Goal: Information Seeking & Learning: Check status

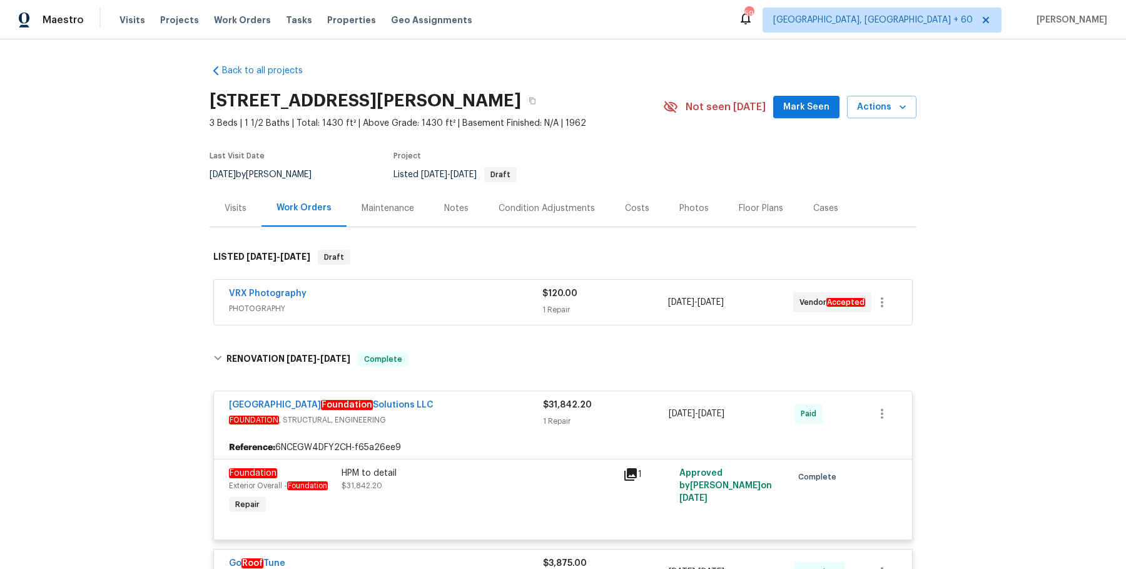
scroll to position [105, 0]
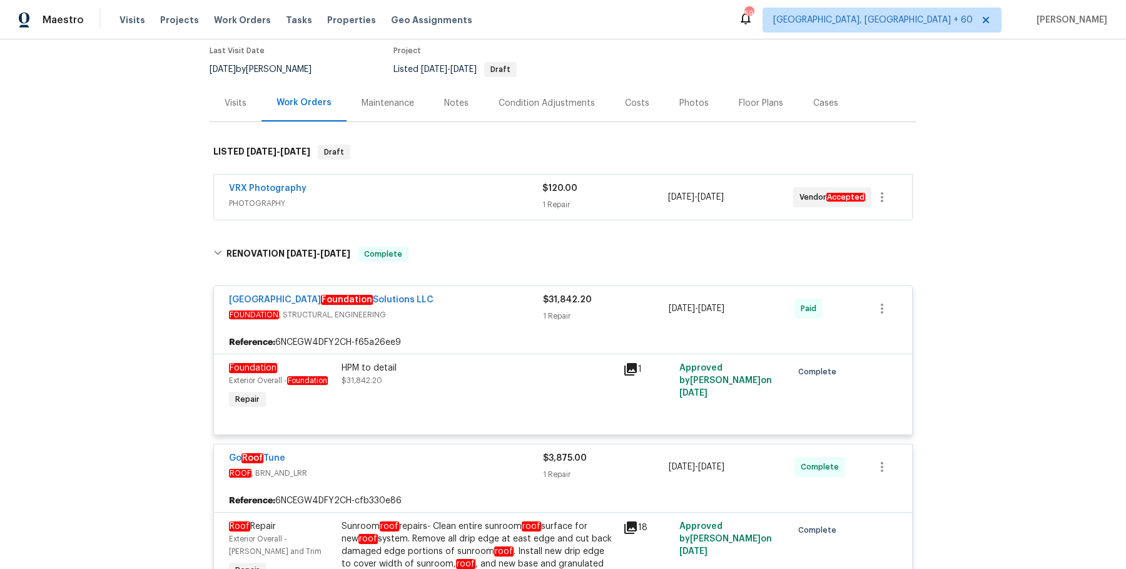
click at [240, 33] on div "Maestro Visits Projects Work Orders Tasks Properties Geo Assignments 594 Albuqu…" at bounding box center [563, 19] width 1126 height 39
click at [240, 26] on div "Visits Projects Work Orders Tasks Properties Geo Assignments" at bounding box center [303, 20] width 368 height 25
click at [240, 23] on span "Work Orders" at bounding box center [242, 20] width 57 height 13
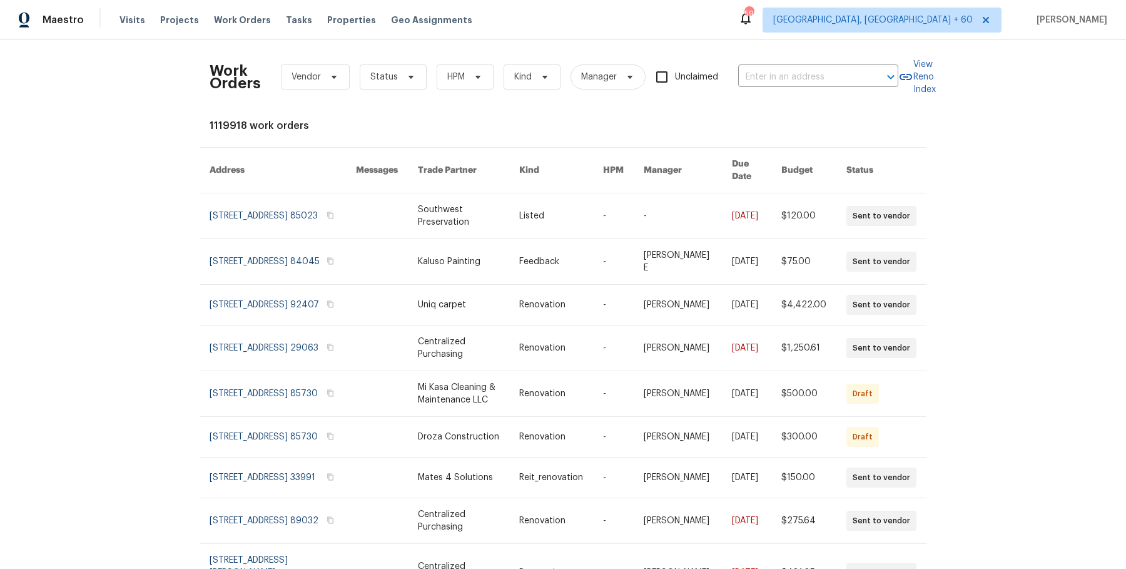
click at [820, 59] on div "Work Orders Vendor Status HPM Kind Manager Unclaimed ​" at bounding box center [554, 76] width 689 height 55
click at [813, 78] on input "text" at bounding box center [800, 77] width 125 height 19
paste input "1805 Derby Dr, Dixon, CA 95620"
type input "1805 Derby Dr, Dixon, CA 95620"
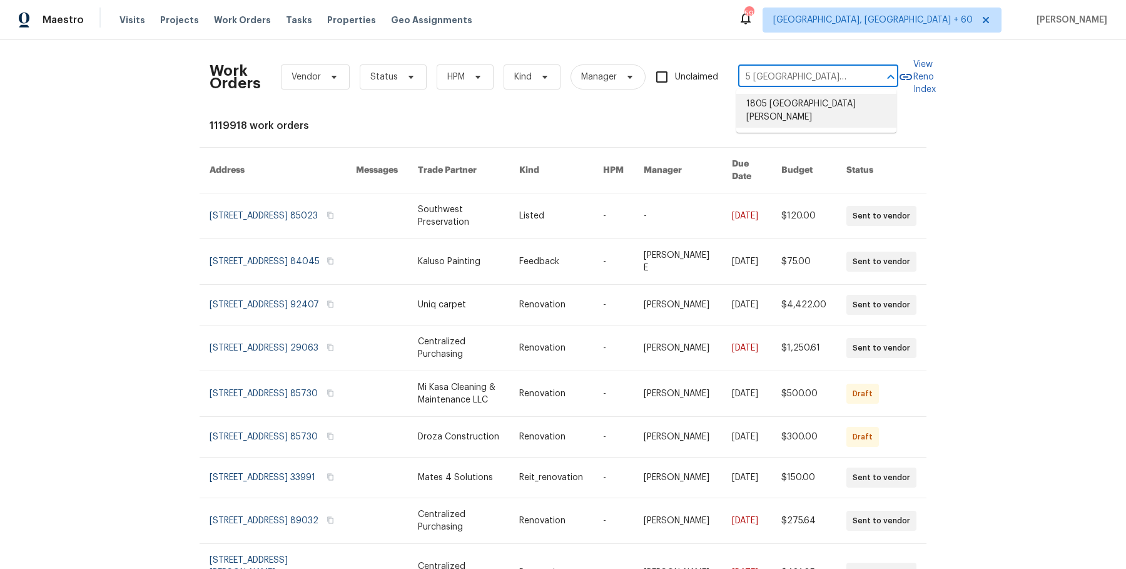
click at [806, 108] on li "1805 Derby Dr, Dixon, CA 95620" at bounding box center [816, 111] width 160 height 34
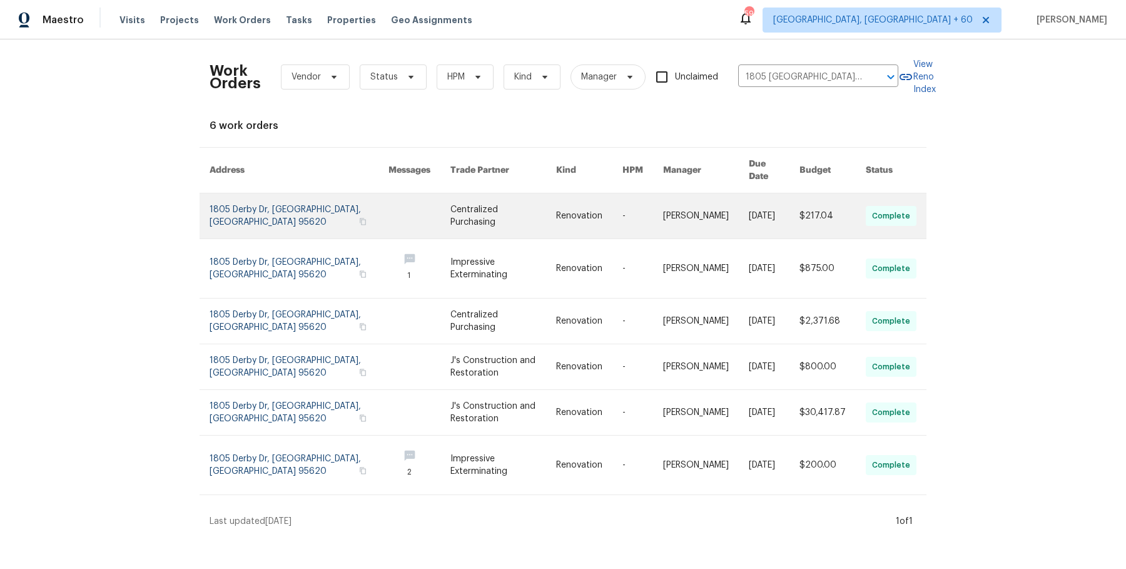
click at [534, 205] on link at bounding box center [503, 215] width 106 height 45
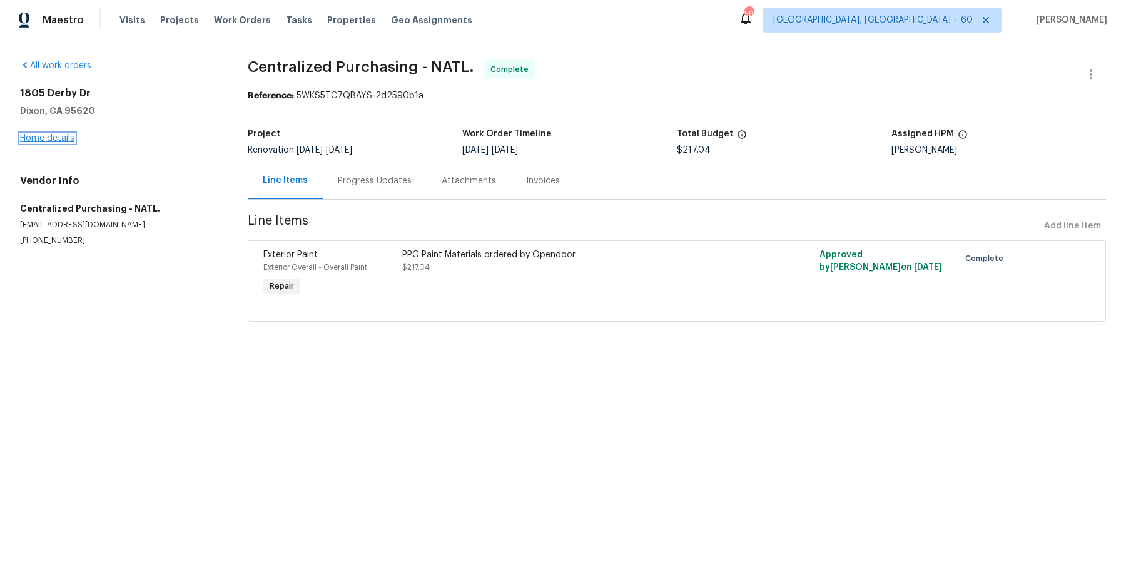
click at [49, 141] on link "Home details" at bounding box center [47, 138] width 54 height 9
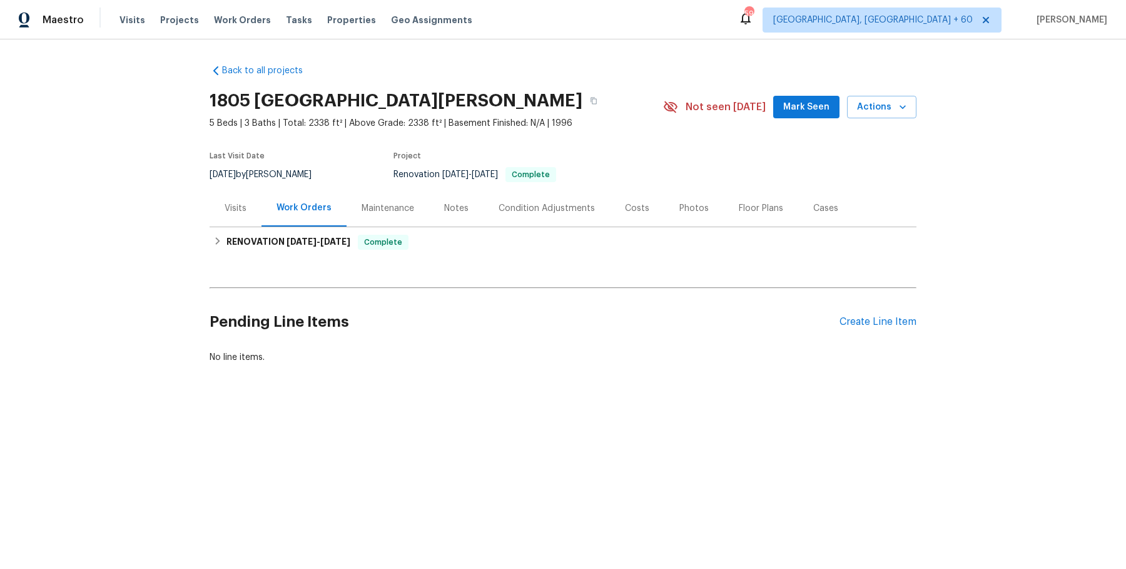
click at [365, 206] on div "Maintenance" at bounding box center [388, 208] width 53 height 13
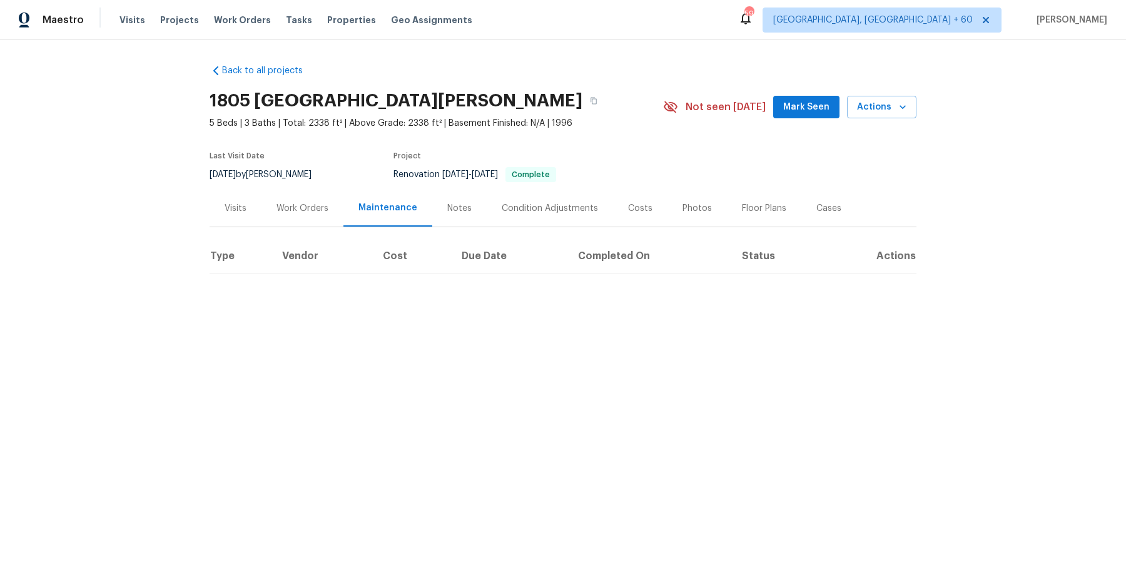
click at [297, 204] on div "Work Orders" at bounding box center [303, 208] width 52 height 13
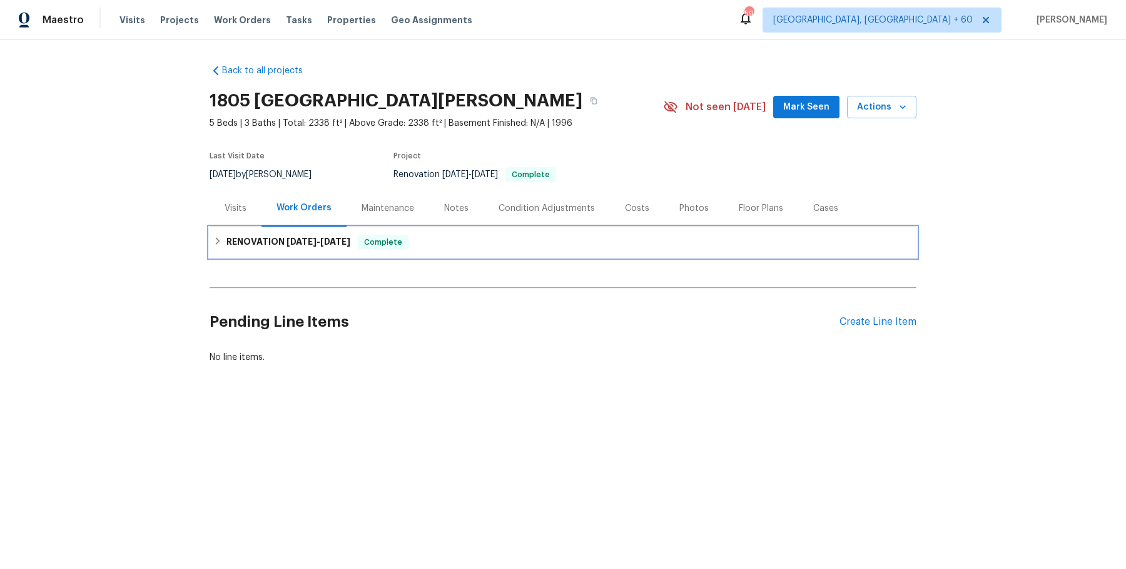
click at [305, 240] on span "[DATE]" at bounding box center [302, 241] width 30 height 9
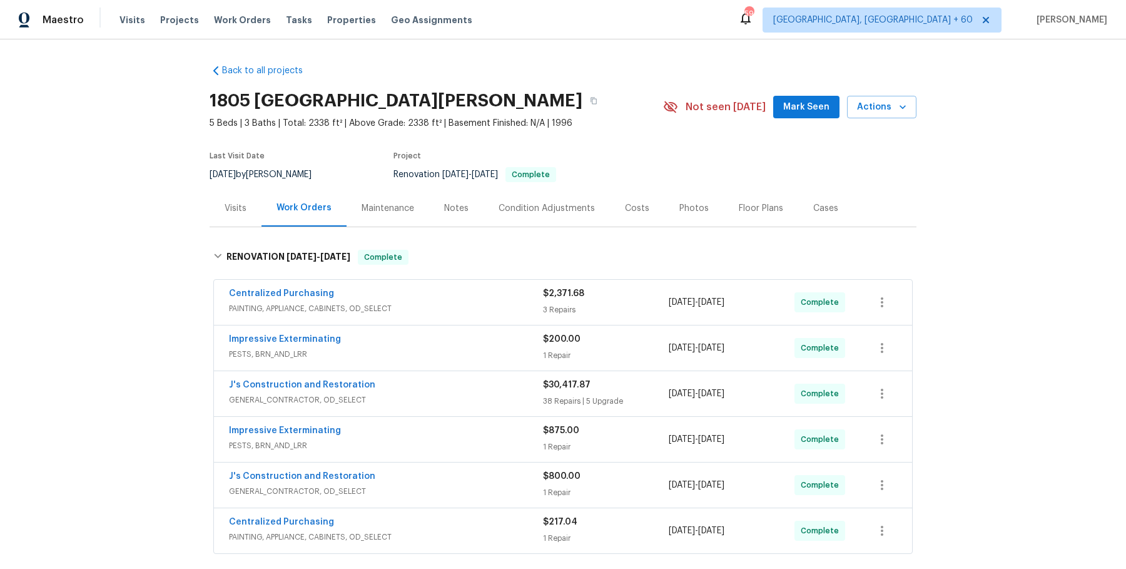
click at [465, 314] on div "Centralized Purchasing PAINTING, APPLIANCE, CABINETS, OD_SELECT" at bounding box center [386, 302] width 314 height 30
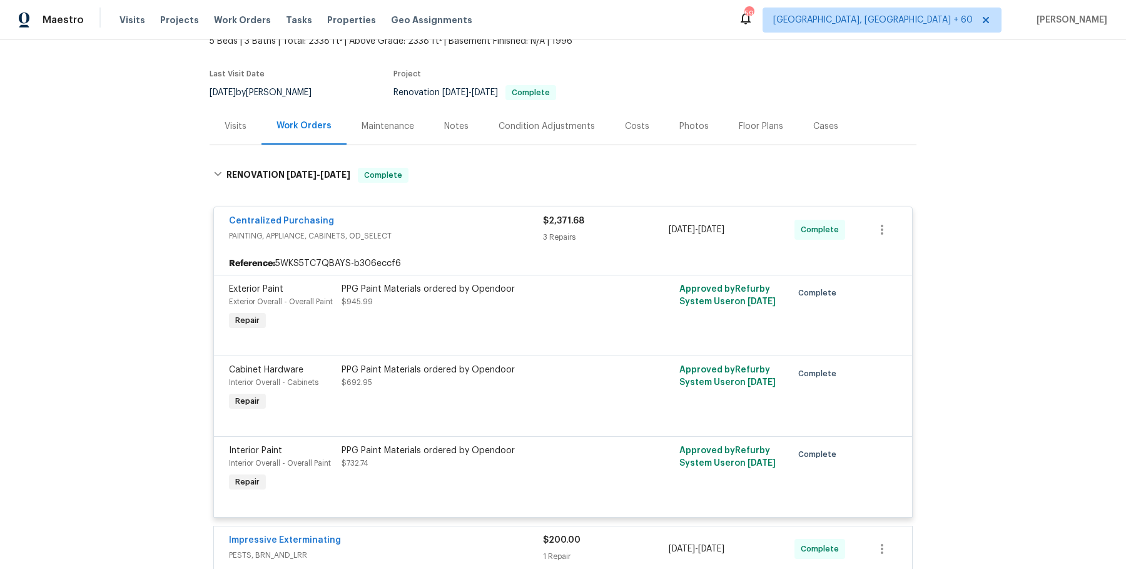
scroll to position [373, 0]
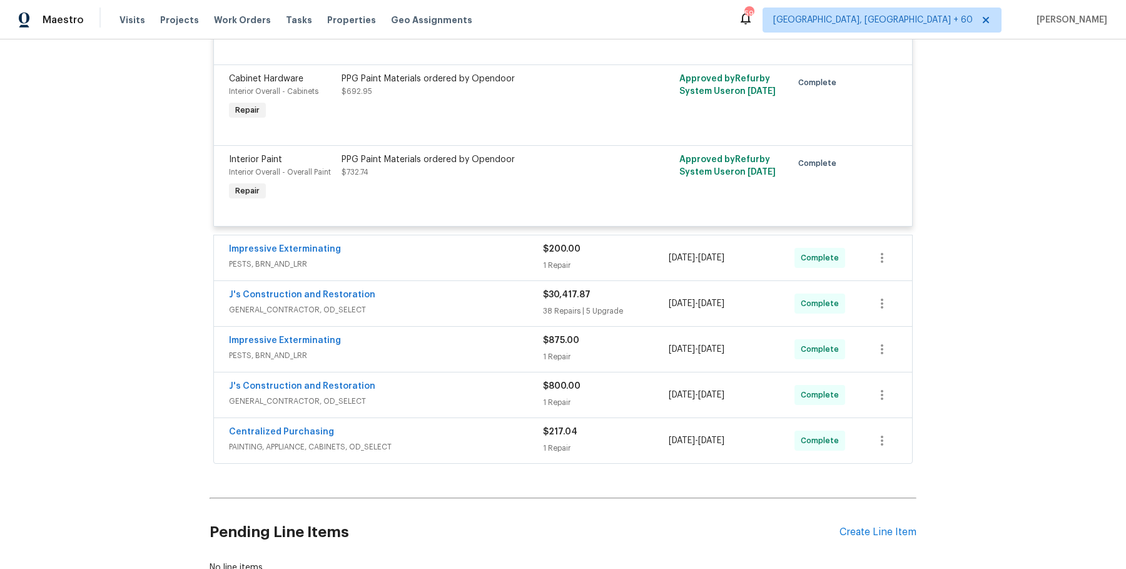
click at [445, 260] on span "PESTS, BRN_AND_LRR" at bounding box center [386, 264] width 314 height 13
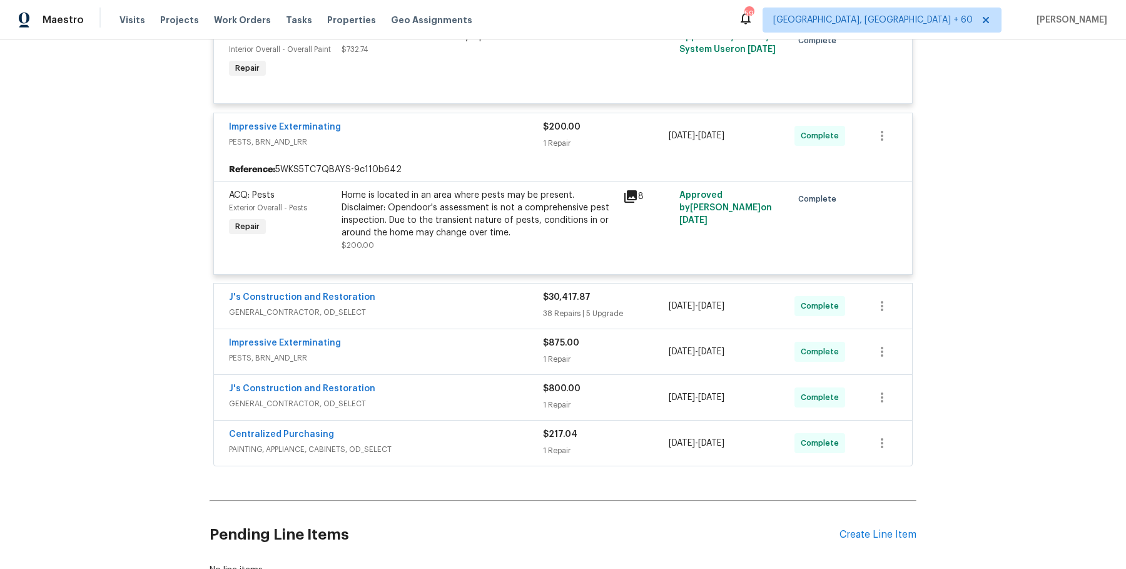
scroll to position [585, 0]
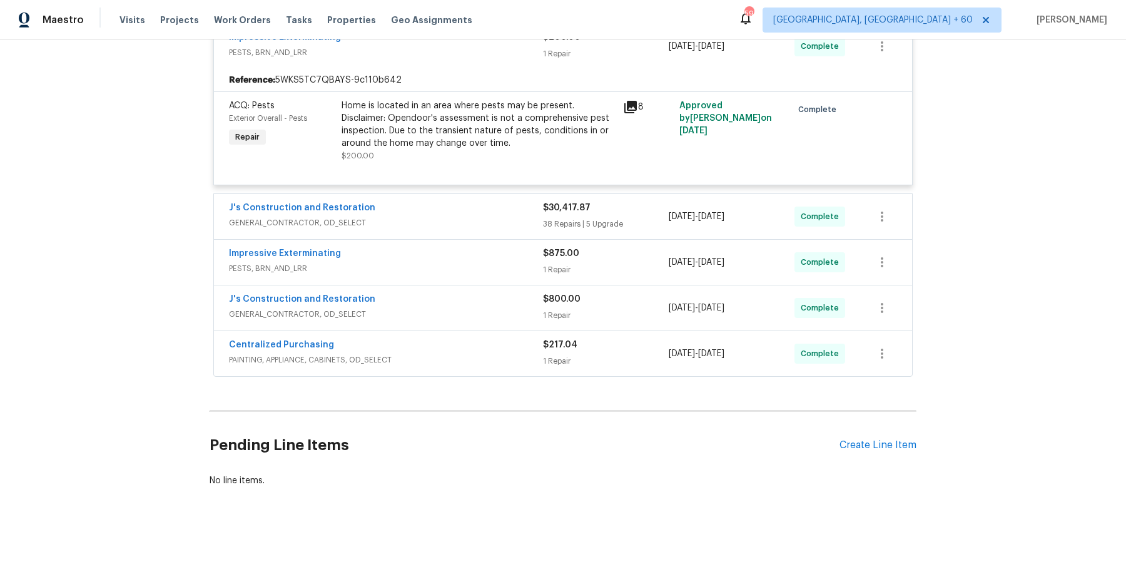
click at [456, 206] on div "J's Construction and Restoration" at bounding box center [386, 208] width 314 height 15
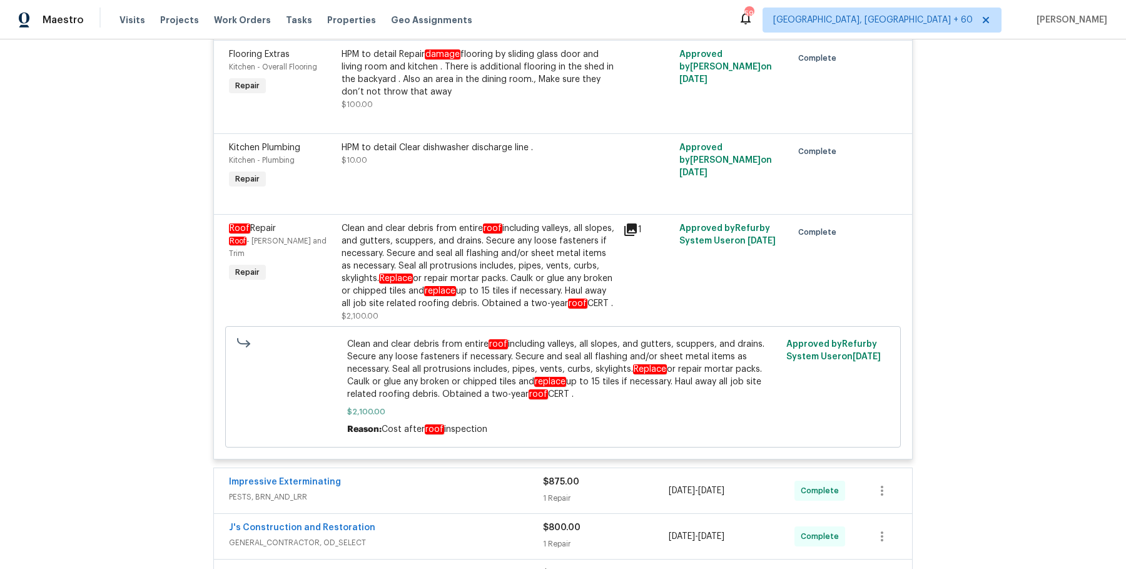
scroll to position [6870, 0]
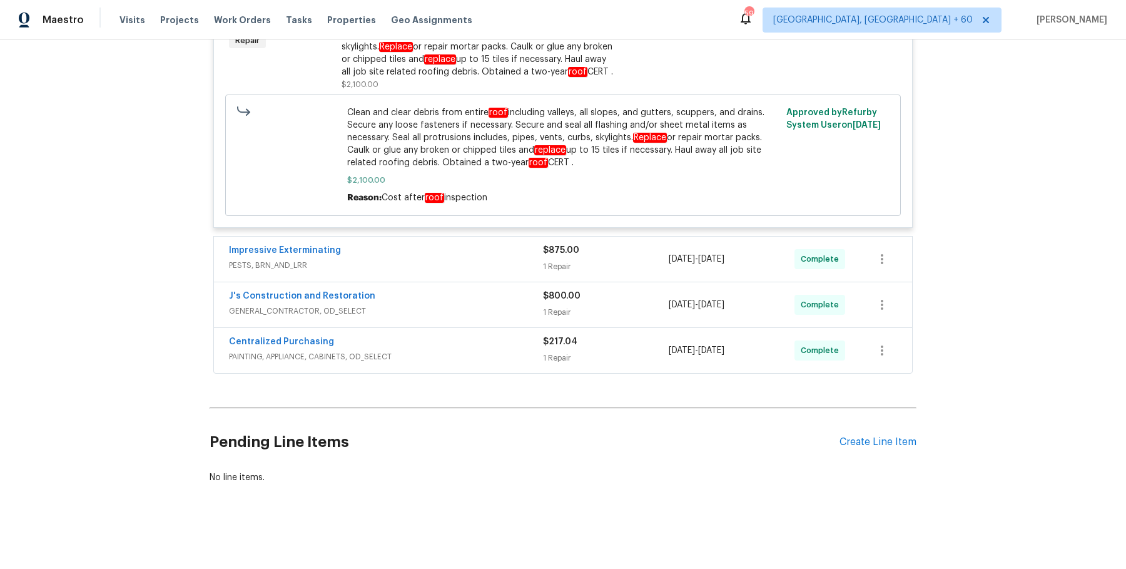
click at [511, 252] on div "Impressive Exterminating" at bounding box center [386, 251] width 314 height 15
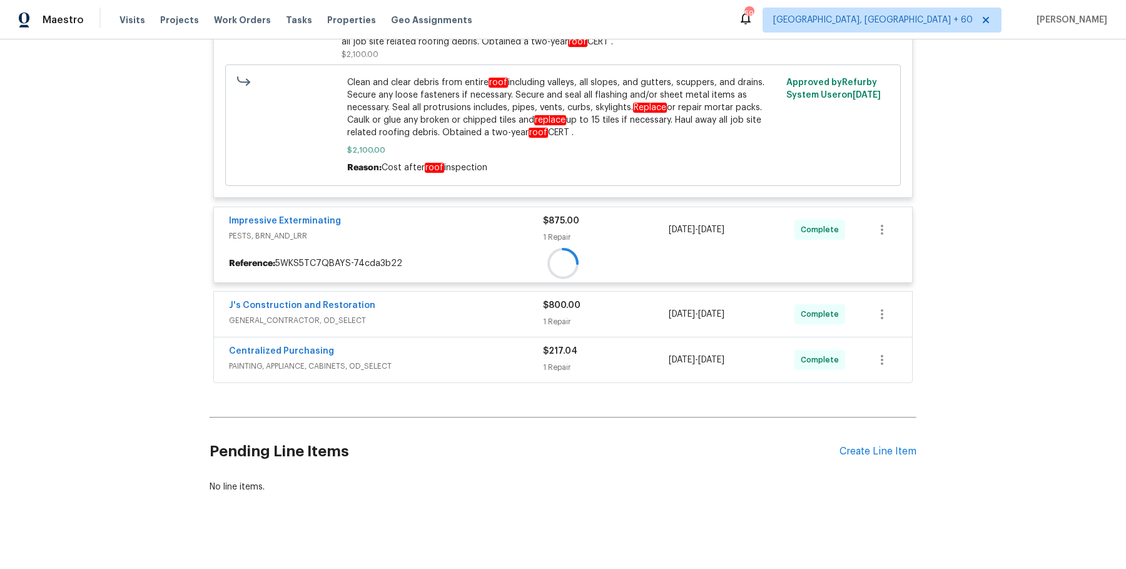
scroll to position [6909, 0]
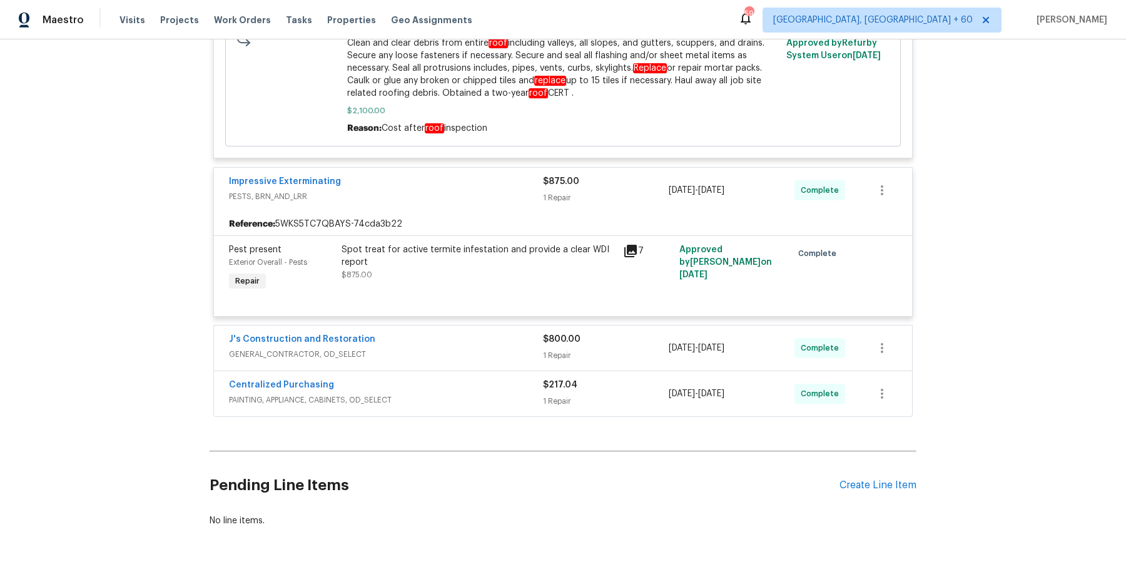
click at [516, 360] on span "GENERAL_CONTRACTOR, OD_SELECT" at bounding box center [386, 354] width 314 height 13
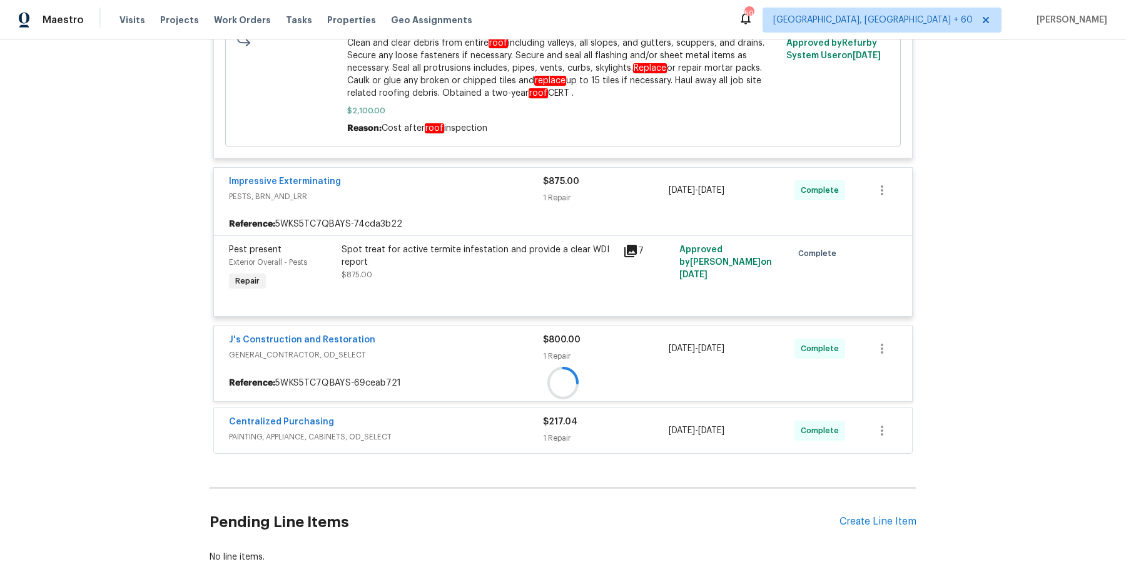
scroll to position [7022, 0]
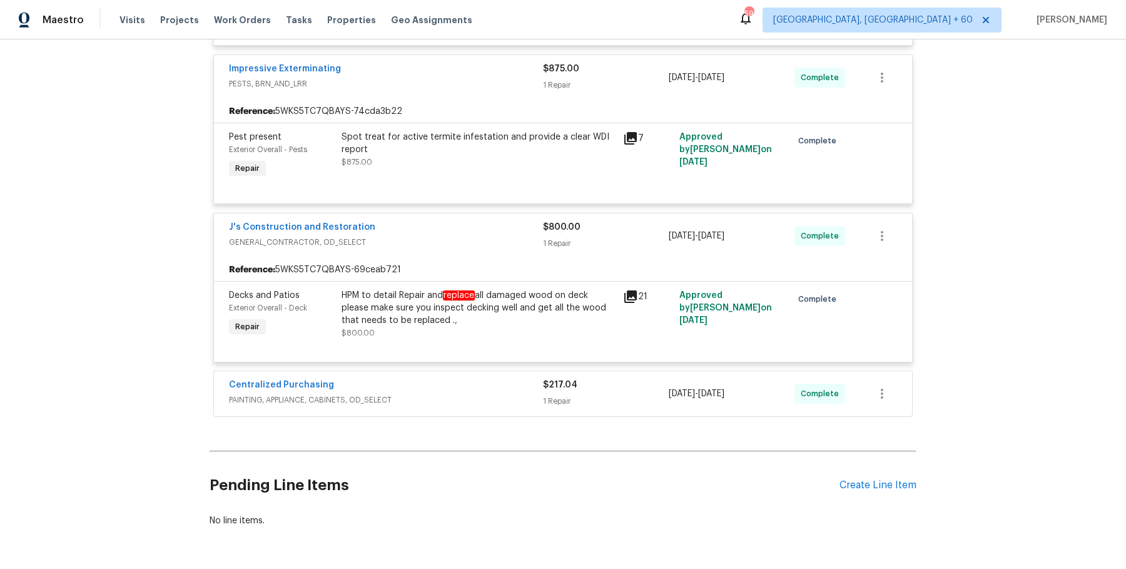
click at [543, 407] on div "1 Repair" at bounding box center [606, 401] width 126 height 13
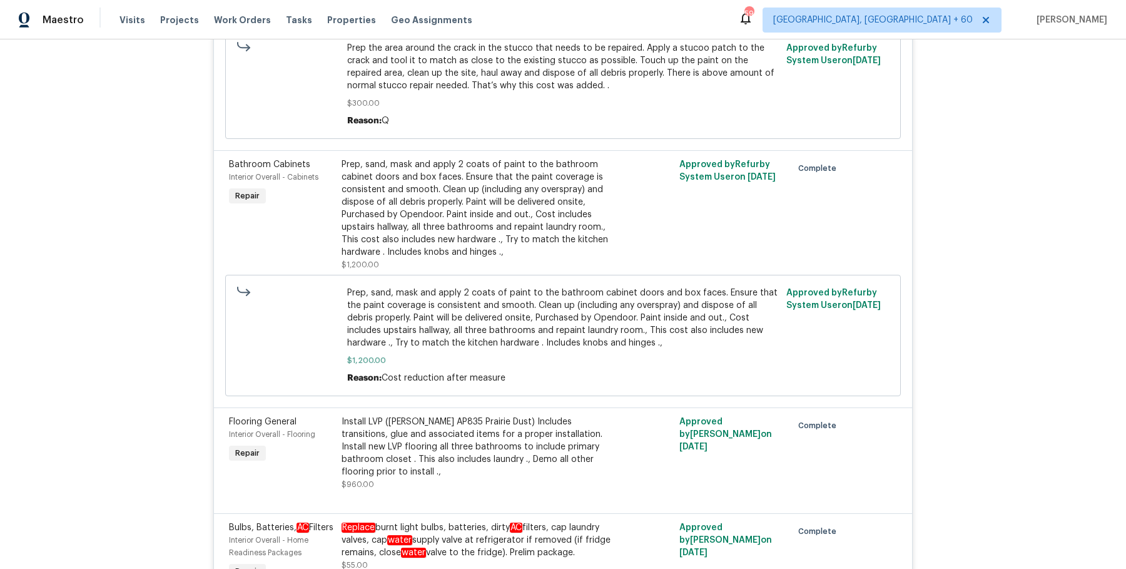
scroll to position [4478, 0]
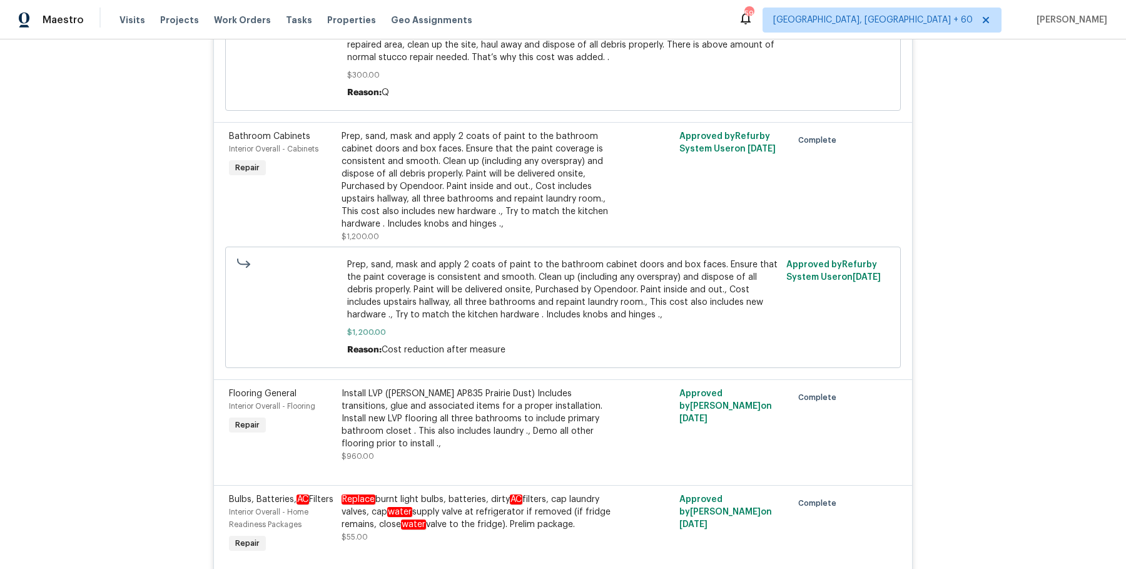
click at [490, 203] on div "Prep, sand, mask and apply 2 coats of paint to the bathroom cabinet doors and b…" at bounding box center [479, 180] width 274 height 100
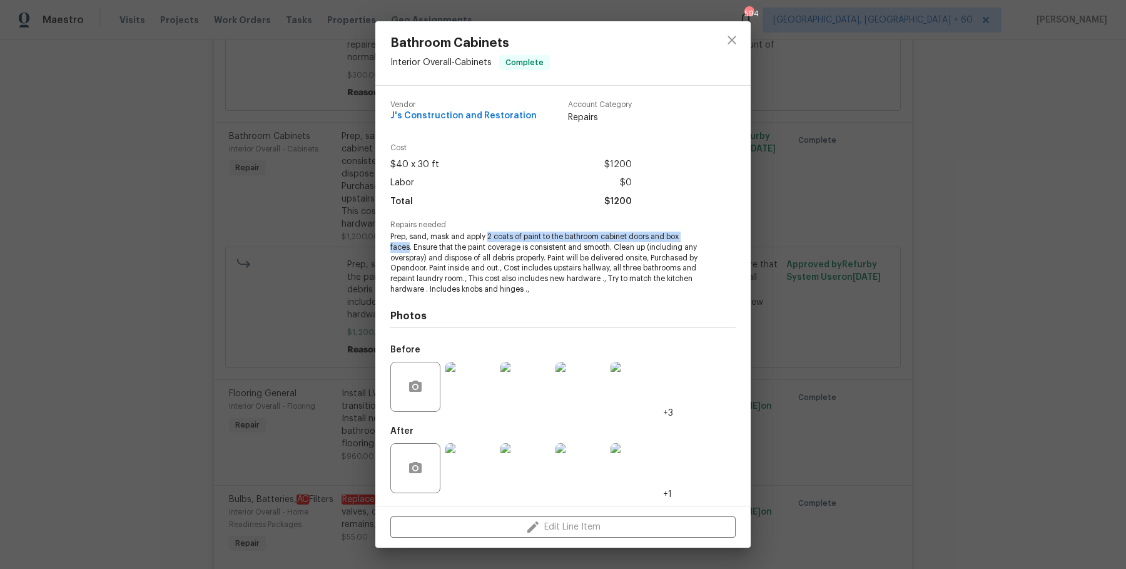
drag, startPoint x: 487, startPoint y: 236, endPoint x: 409, endPoint y: 245, distance: 78.8
click at [409, 245] on span "Prep, sand, mask and apply 2 coats of paint to the bathroom cabinet doors and b…" at bounding box center [545, 262] width 311 height 63
copy span "2 coats of paint to the bathroom cabinet doors and box faces"
click at [231, 260] on div "Bathroom Cabinets Interior Overall - Cabinets Complete Vendor J's Construction …" at bounding box center [563, 284] width 1126 height 569
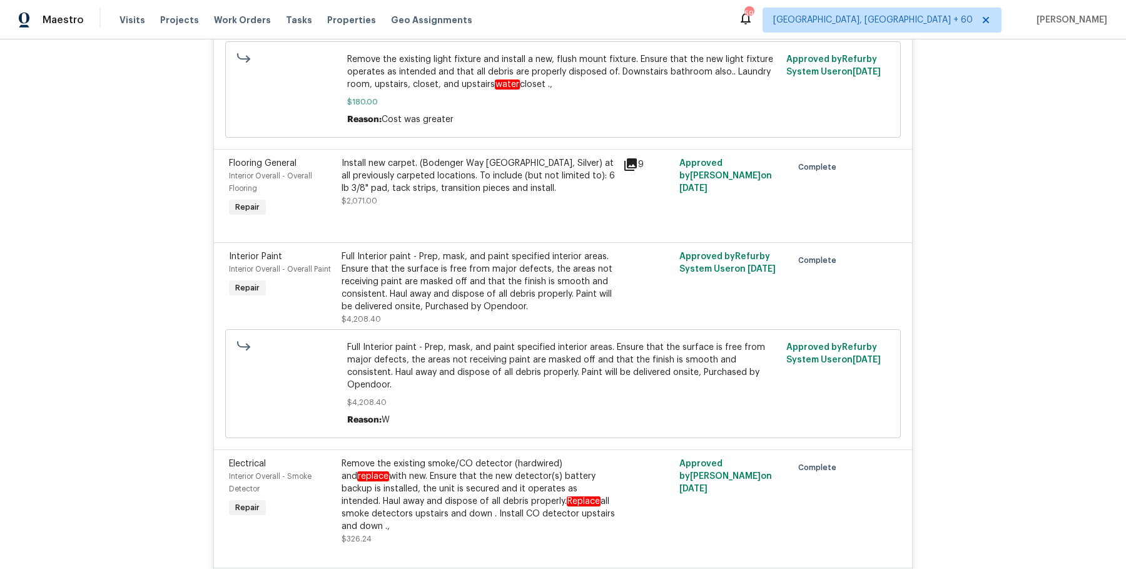
scroll to position [5791, 0]
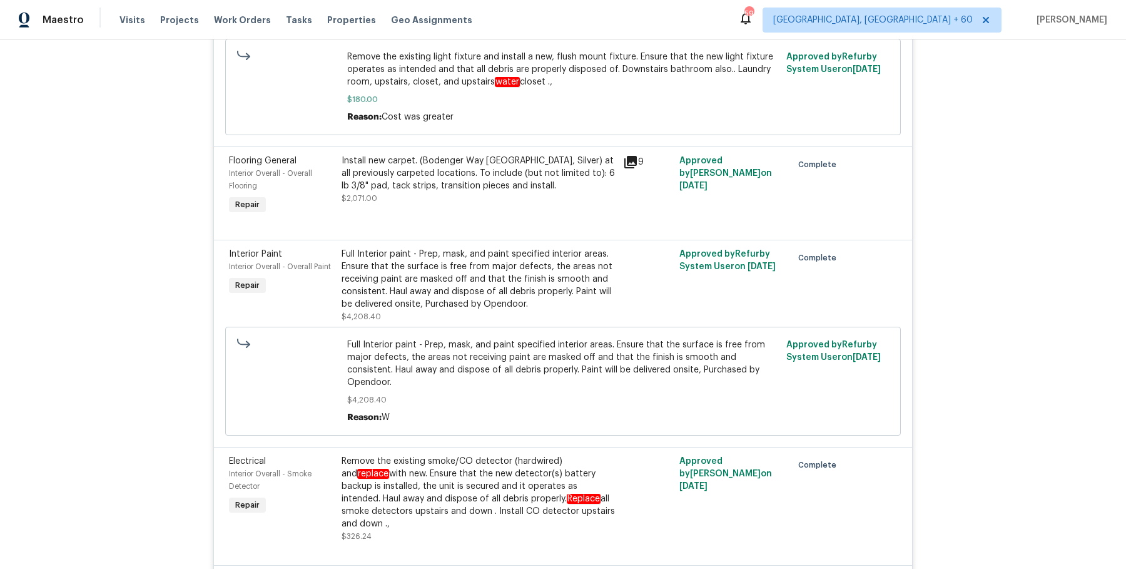
click at [429, 190] on div "Install new carpet. (Bodenger Way 945 Winter Ash, Silver) at all previously car…" at bounding box center [479, 174] width 274 height 38
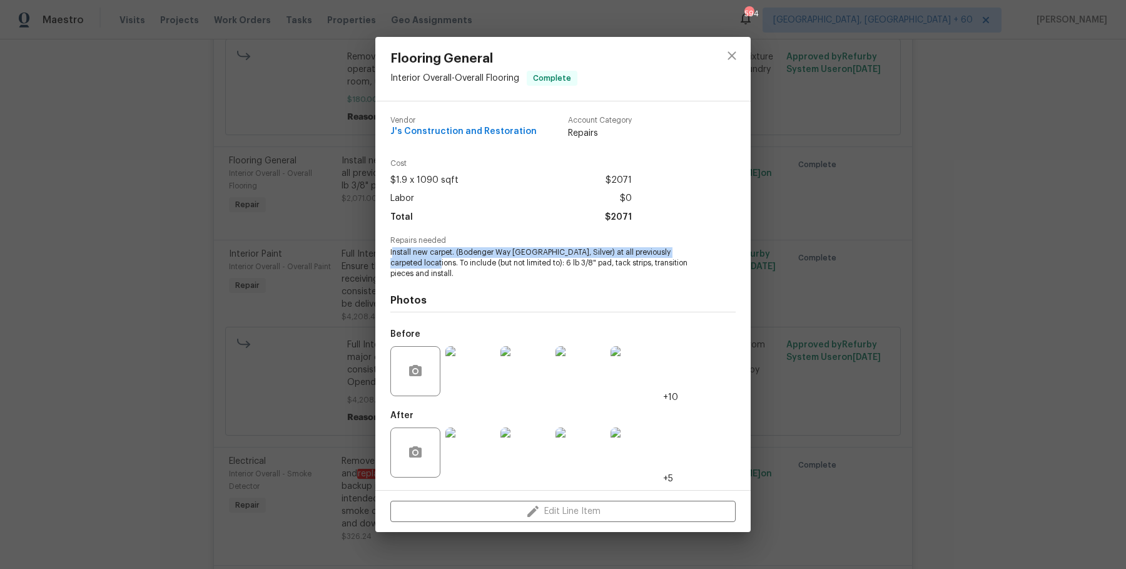
drag, startPoint x: 392, startPoint y: 253, endPoint x: 420, endPoint y: 260, distance: 29.7
click at [420, 260] on span "Install new carpet. (Bodenger Way 945 Winter Ash, Silver) at all previously car…" at bounding box center [545, 262] width 311 height 31
click at [419, 272] on span "Install new carpet. (Bodenger Way 945 Winter Ash, Silver) at all previously car…" at bounding box center [545, 262] width 311 height 31
drag, startPoint x: 390, startPoint y: 251, endPoint x: 422, endPoint y: 260, distance: 32.5
click at [422, 260] on span "Install new carpet. (Bodenger Way 945 Winter Ash, Silver) at all previously car…" at bounding box center [545, 262] width 311 height 31
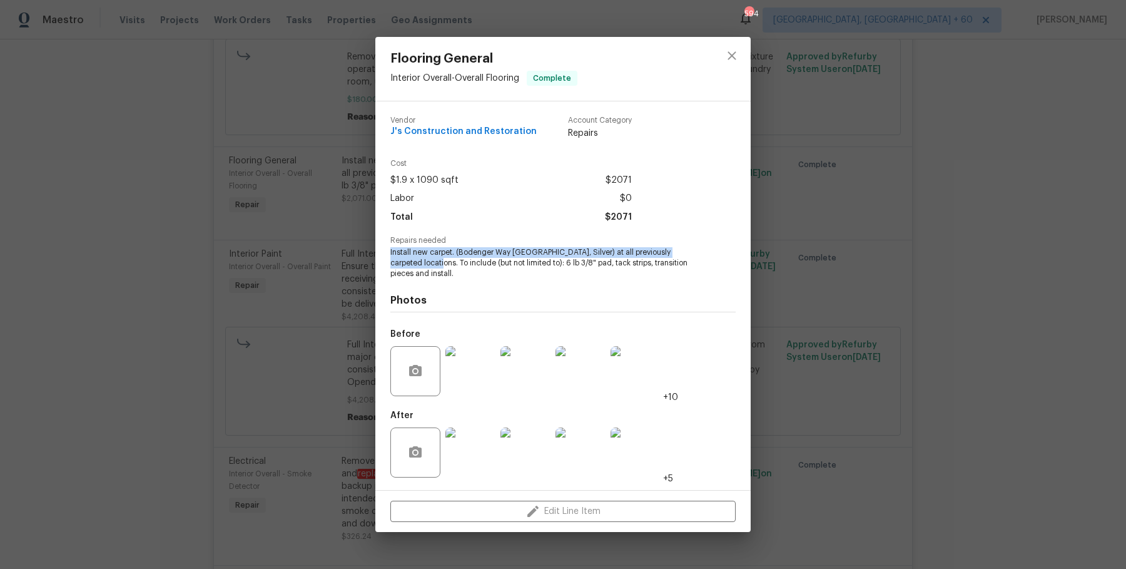
copy span "Install new carpet. (Bodenger Way 945 Winter Ash, Silver) at all previously car…"
click at [252, 204] on div "Flooring General Interior Overall - Overall Flooring Complete Vendor J's Constr…" at bounding box center [563, 284] width 1126 height 569
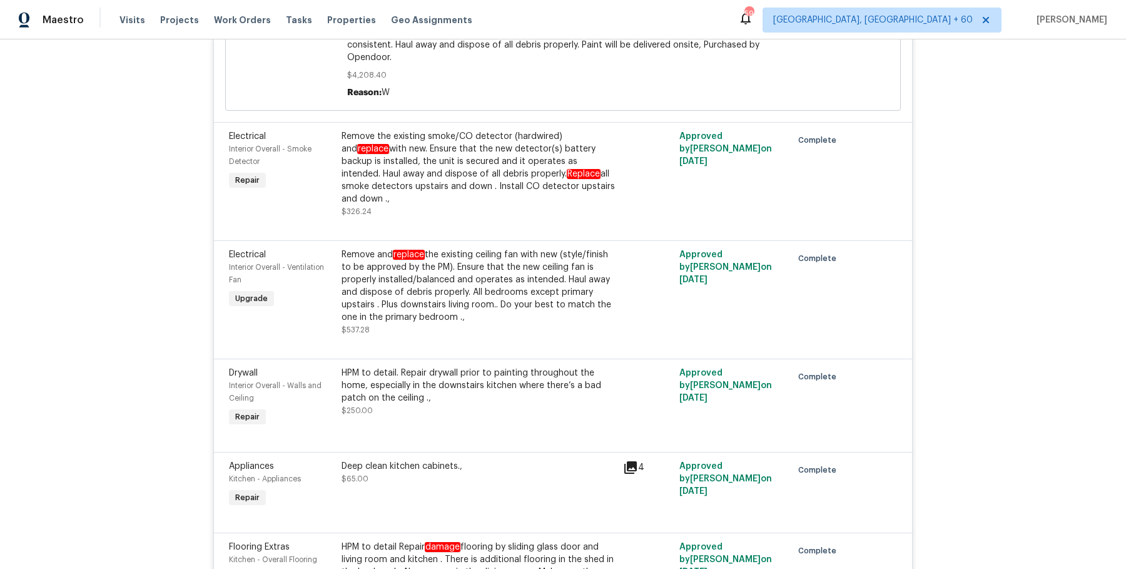
scroll to position [6130, 0]
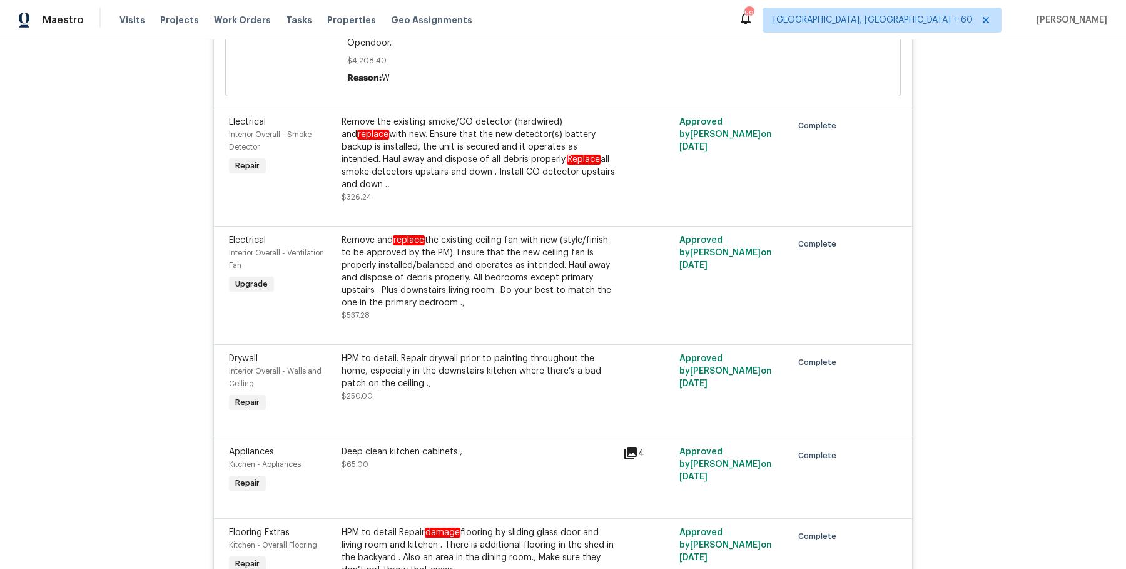
click at [456, 289] on div "Remove and replace the existing ceiling fan with new (style/finish to be approv…" at bounding box center [479, 271] width 274 height 75
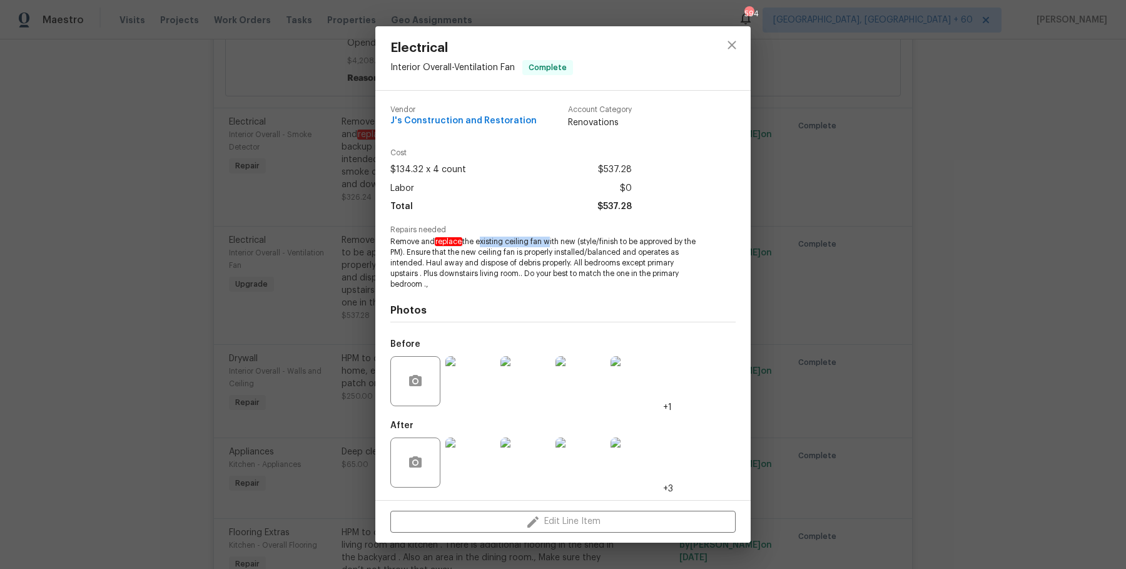
drag, startPoint x: 478, startPoint y: 242, endPoint x: 549, endPoint y: 241, distance: 70.7
click at [549, 241] on span "Remove and replace the existing ceiling fan with new (style/finish to be approv…" at bounding box center [545, 262] width 311 height 53
copy span "existing ceiling fan"
click at [360, 248] on div "Electrical Interior Overall - Ventilation Fan Complete Vendor J's Construction …" at bounding box center [563, 284] width 1126 height 569
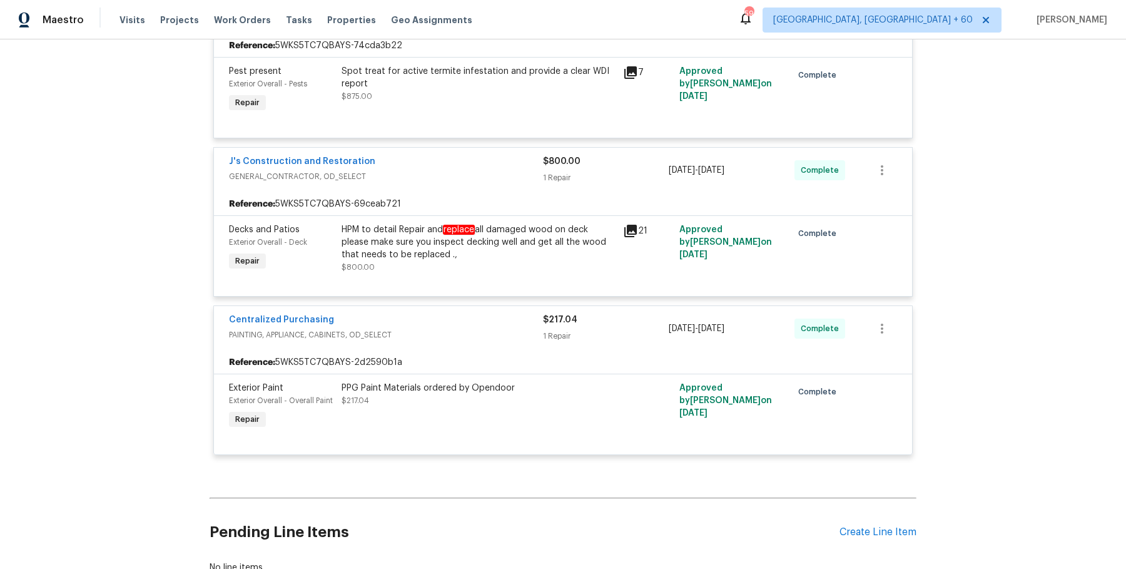
scroll to position [7003, 0]
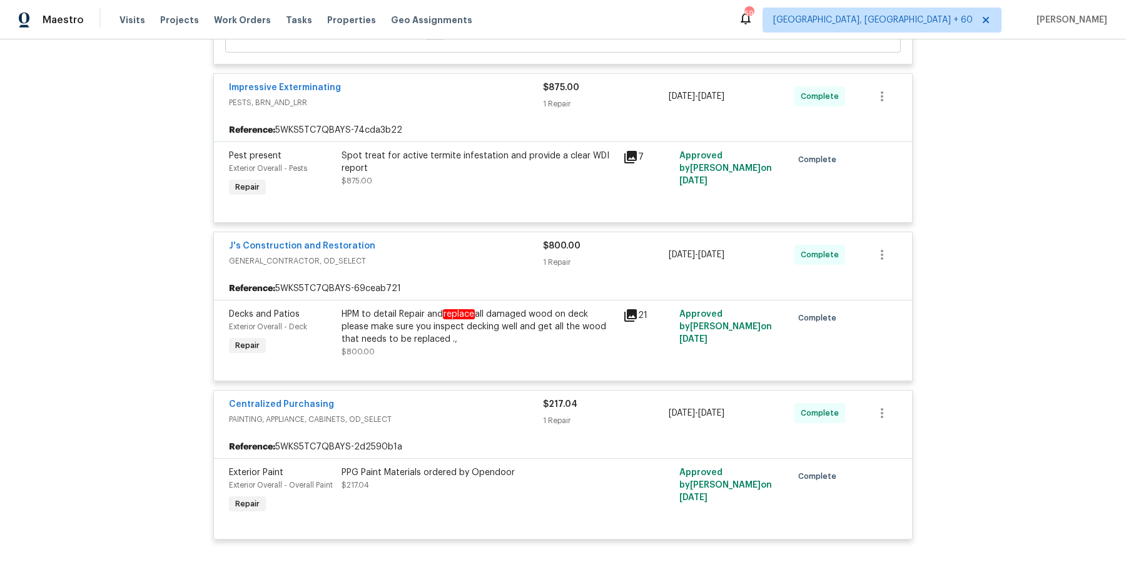
click at [450, 175] on div "Spot treat for active termite infestation and provide a clear WDI report" at bounding box center [479, 162] width 274 height 25
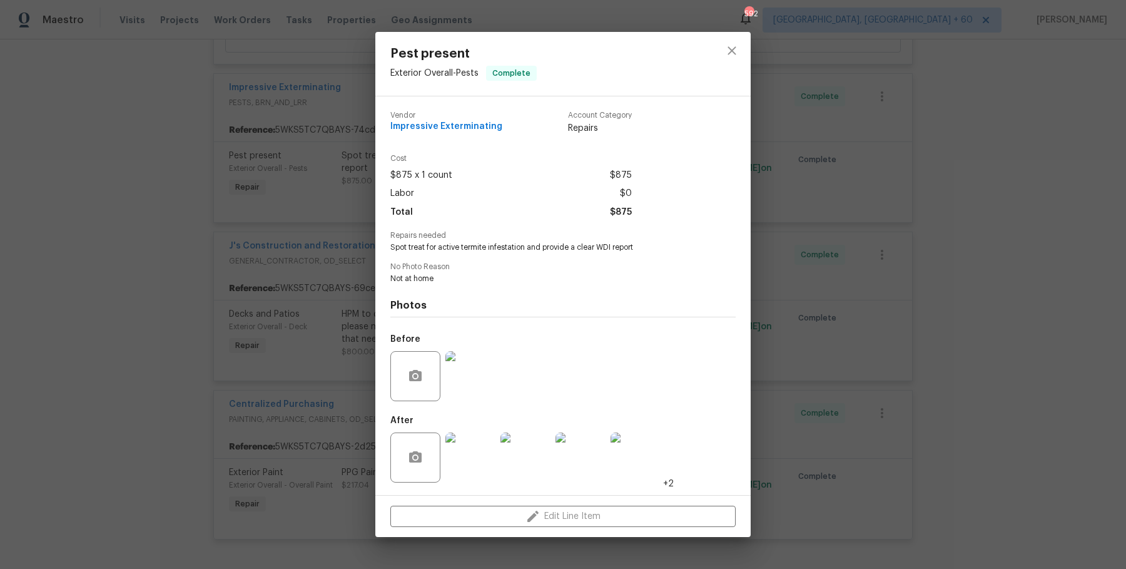
click at [318, 247] on div "Pest present Exterior Overall - Pests Complete Vendor Impressive Exterminating …" at bounding box center [563, 284] width 1126 height 569
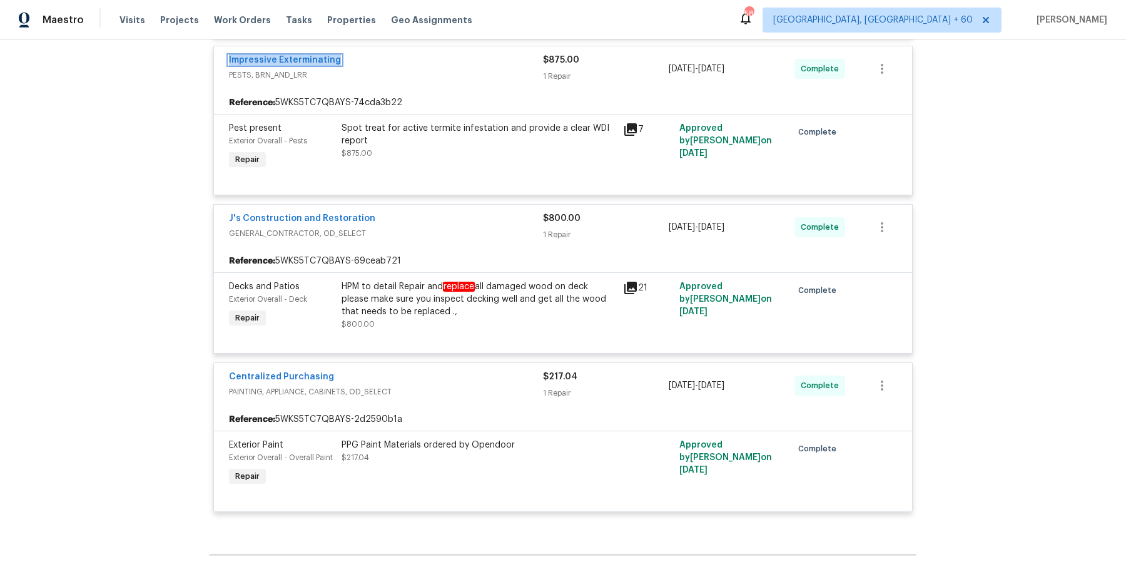
scroll to position [7207, 0]
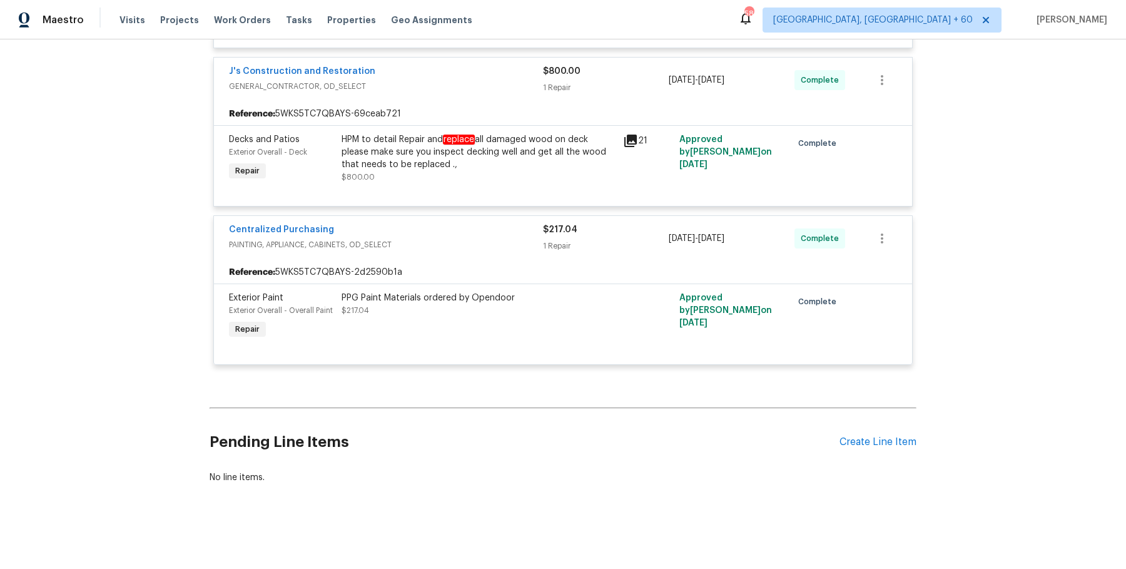
click at [448, 155] on div "HPM to detail Repair and replace all damaged wood on deck please make sure you …" at bounding box center [479, 152] width 274 height 38
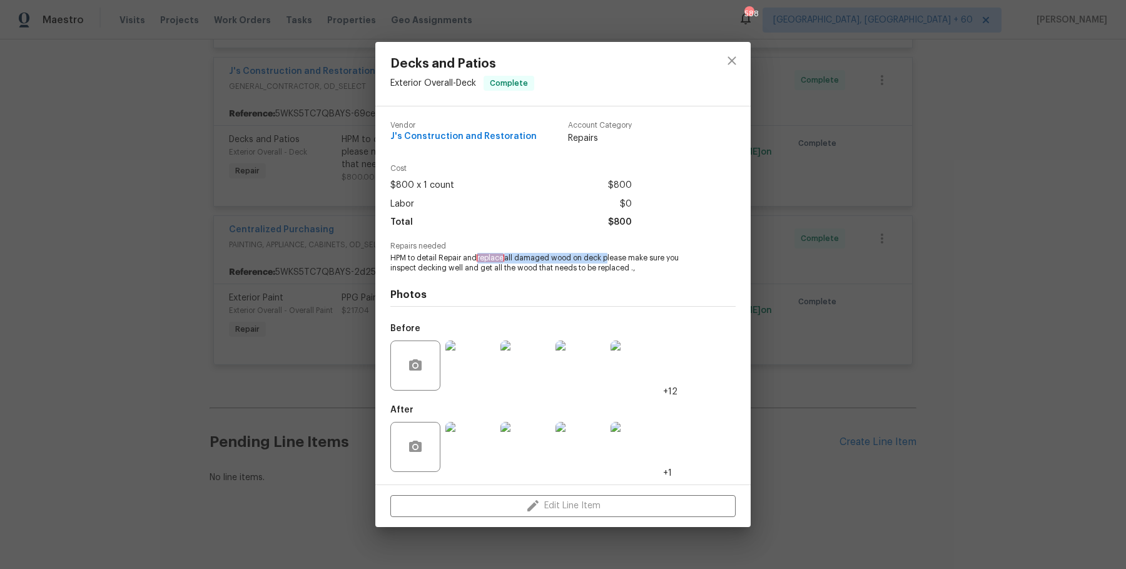
drag, startPoint x: 480, startPoint y: 260, endPoint x: 606, endPoint y: 257, distance: 125.8
click at [606, 257] on span "HPM to detail Repair and replace all damaged wood on deck please make sure you …" at bounding box center [545, 263] width 311 height 21
copy span "replace all damaged wood on deck"
drag, startPoint x: 442, startPoint y: 259, endPoint x: 603, endPoint y: 257, distance: 161.4
click at [603, 257] on span "HPM to detail Repair and replace all damaged wood on deck please make sure you …" at bounding box center [545, 263] width 311 height 21
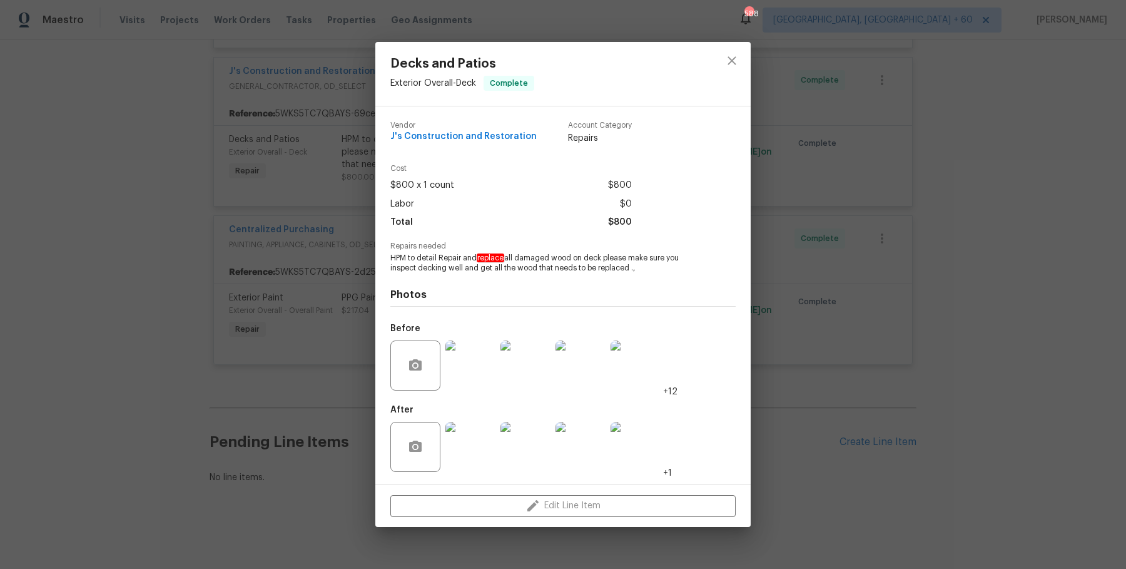
click at [577, 277] on div "Photos Before +12 After +1" at bounding box center [562, 376] width 345 height 206
drag, startPoint x: 439, startPoint y: 258, endPoint x: 572, endPoint y: 253, distance: 133.4
click at [572, 253] on span "HPM to detail Repair and replace all damaged wood on deck please make sure you …" at bounding box center [545, 263] width 311 height 21
click at [549, 283] on div "Photos Before +12 After +1" at bounding box center [562, 376] width 345 height 206
drag, startPoint x: 440, startPoint y: 259, endPoint x: 602, endPoint y: 260, distance: 162.0
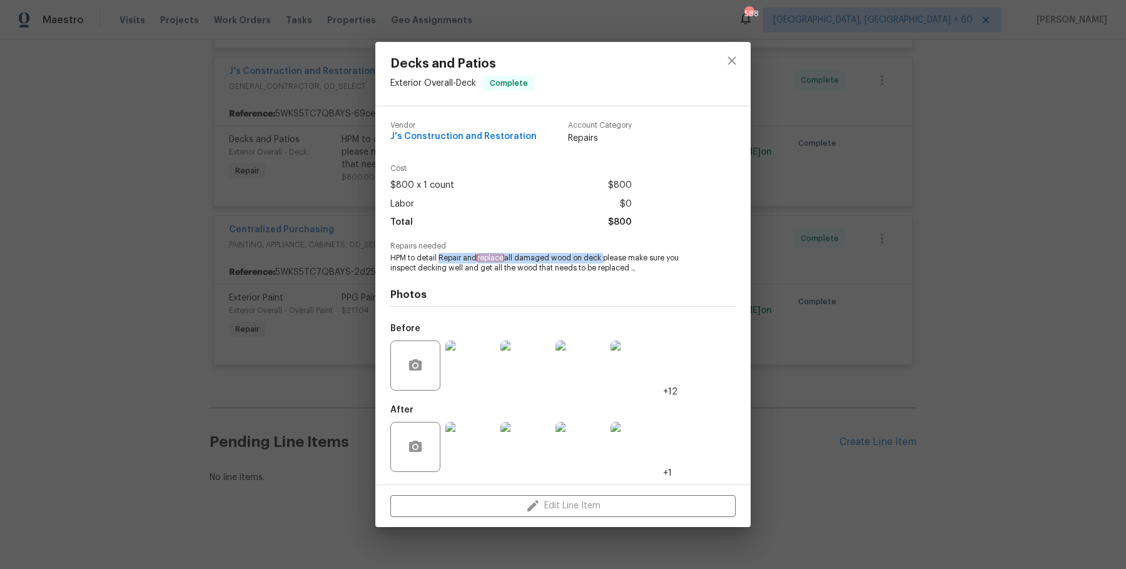
click at [602, 260] on span "HPM to detail Repair and replace all damaged wood on deck please make sure you …" at bounding box center [545, 263] width 311 height 21
copy span "Repair and replace all damaged wood on deck"
click at [298, 173] on div "Decks and Patios Exterior Overall - Deck Complete Vendor J's Construction and R…" at bounding box center [563, 284] width 1126 height 569
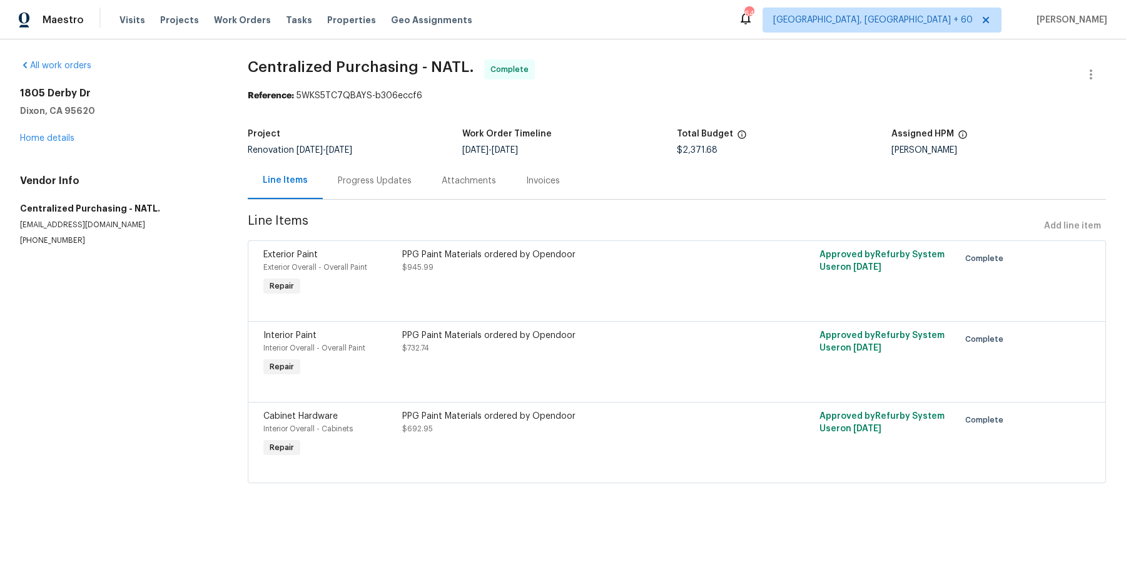
click at [357, 74] on span "Centralized Purchasing - NATL." at bounding box center [361, 66] width 226 height 15
copy span "Centralized Purchasing - NATL."
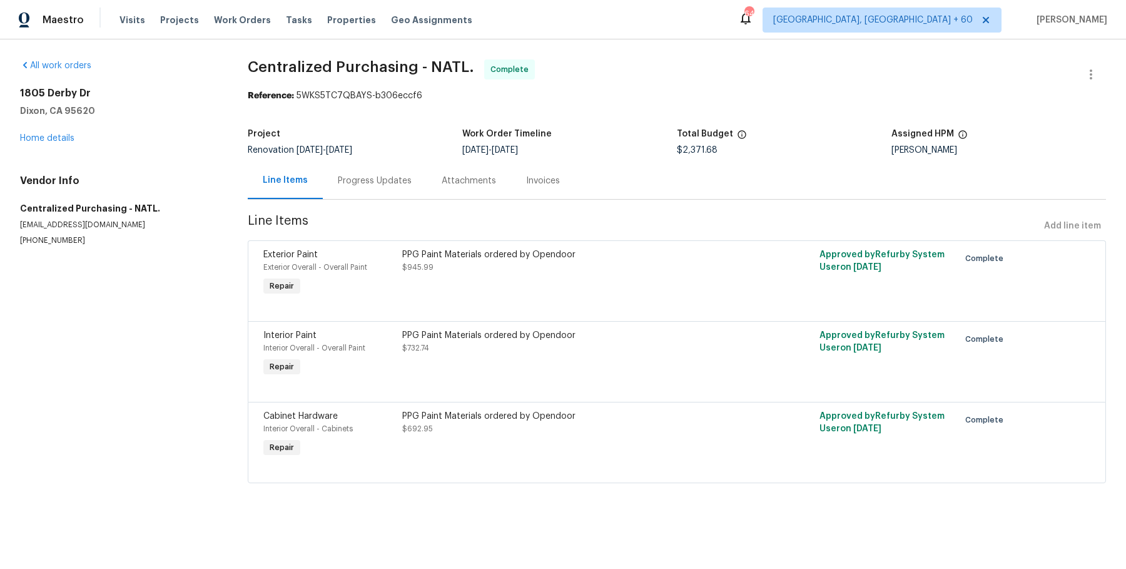
click at [24, 213] on h5 "Centralized Purchasing - NATL." at bounding box center [119, 208] width 198 height 13
drag, startPoint x: 16, startPoint y: 203, endPoint x: 80, endPoint y: 275, distance: 96.1
click at [80, 275] on div "All work orders 1805 Derby Dr Dixon, CA 95620 Home details Vendor Info Centrali…" at bounding box center [563, 278] width 1126 height 479
copy div "Centralized Purchasing - NATL. ppgdummyvendor@opendoor.com (888) 352-7075"
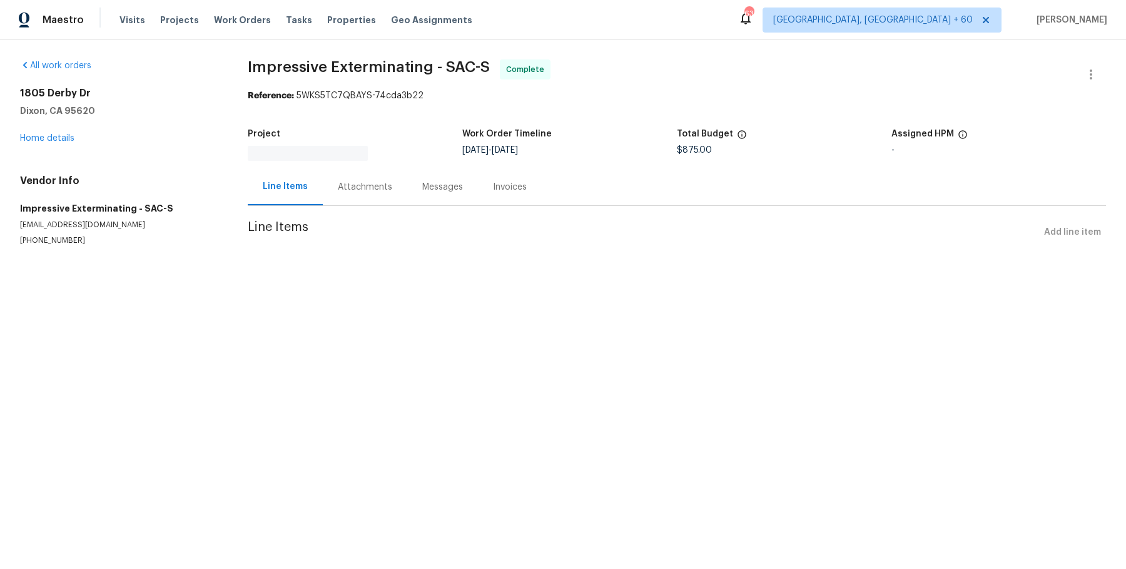
click at [363, 173] on div "Attachments" at bounding box center [365, 186] width 84 height 37
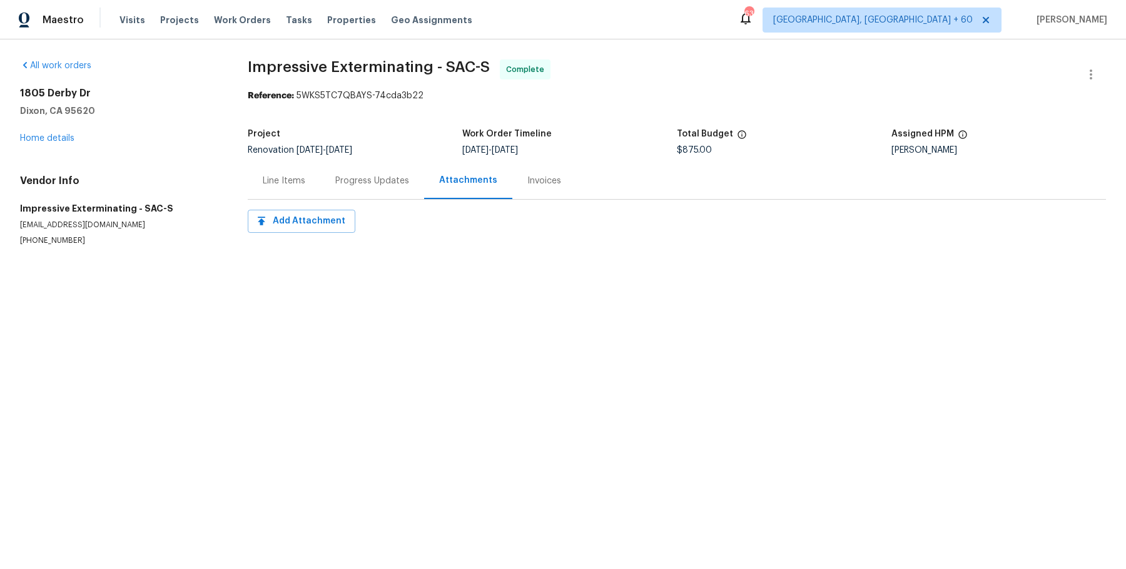
click at [363, 179] on div "Progress Updates" at bounding box center [372, 181] width 74 height 13
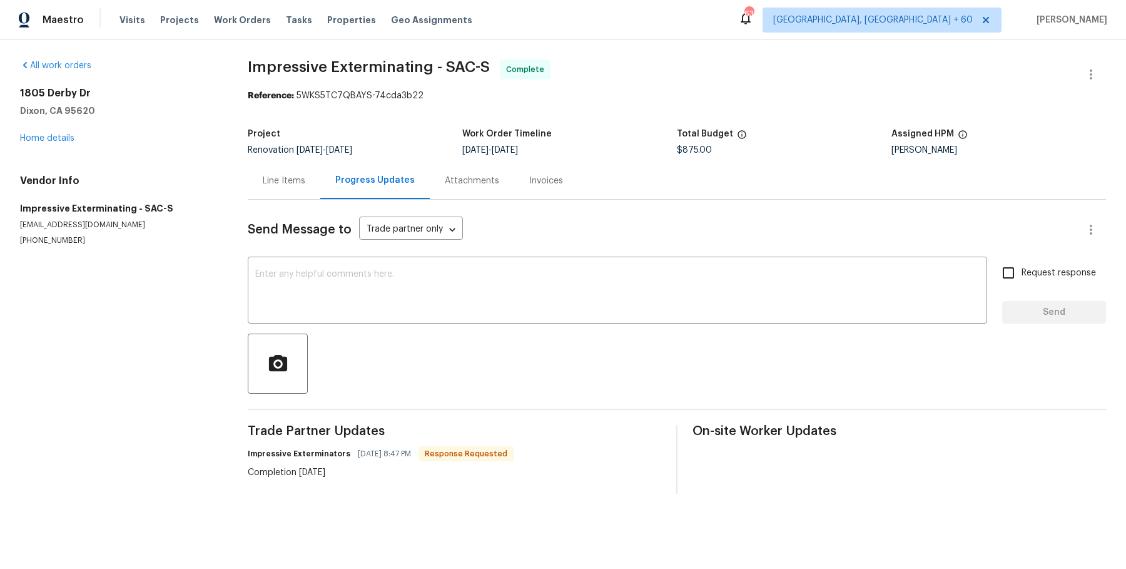
click at [311, 198] on div "Line Items" at bounding box center [284, 180] width 73 height 37
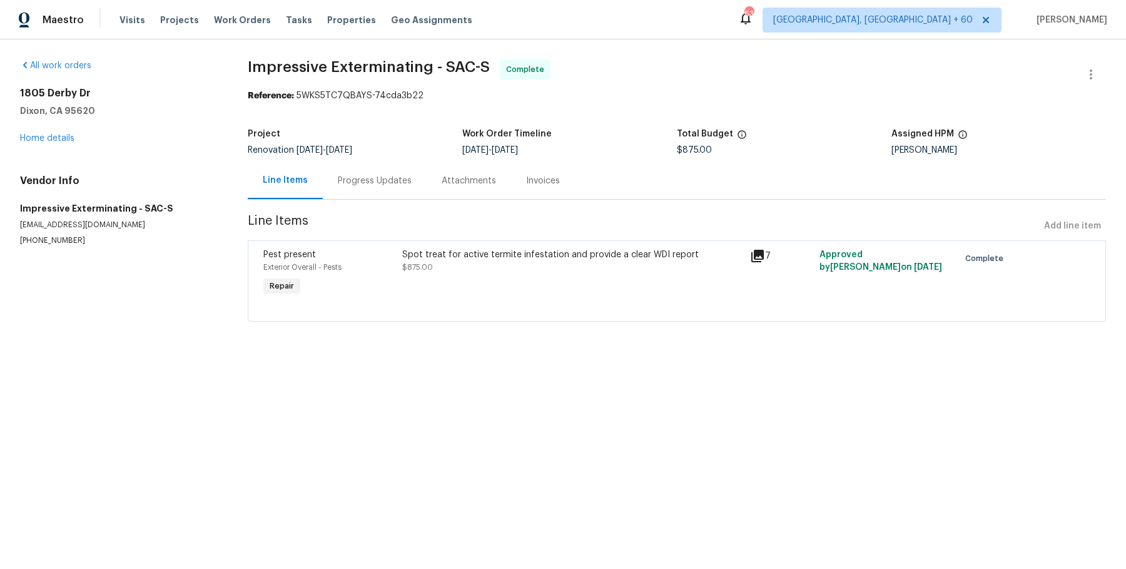
click at [536, 184] on div "Invoices" at bounding box center [543, 181] width 34 height 13
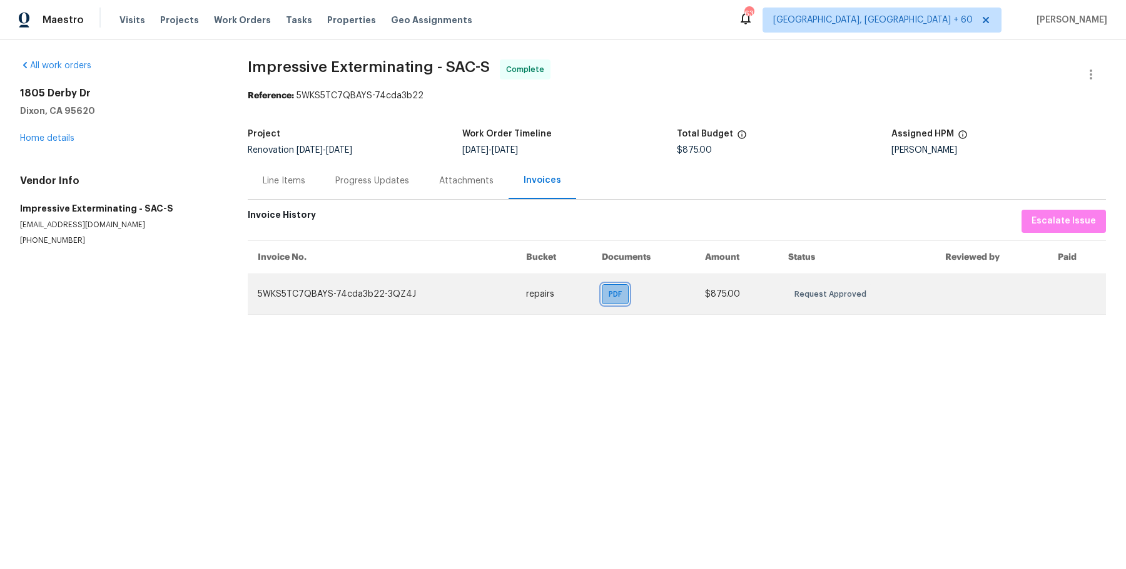
click at [623, 292] on span "PDF" at bounding box center [618, 294] width 18 height 13
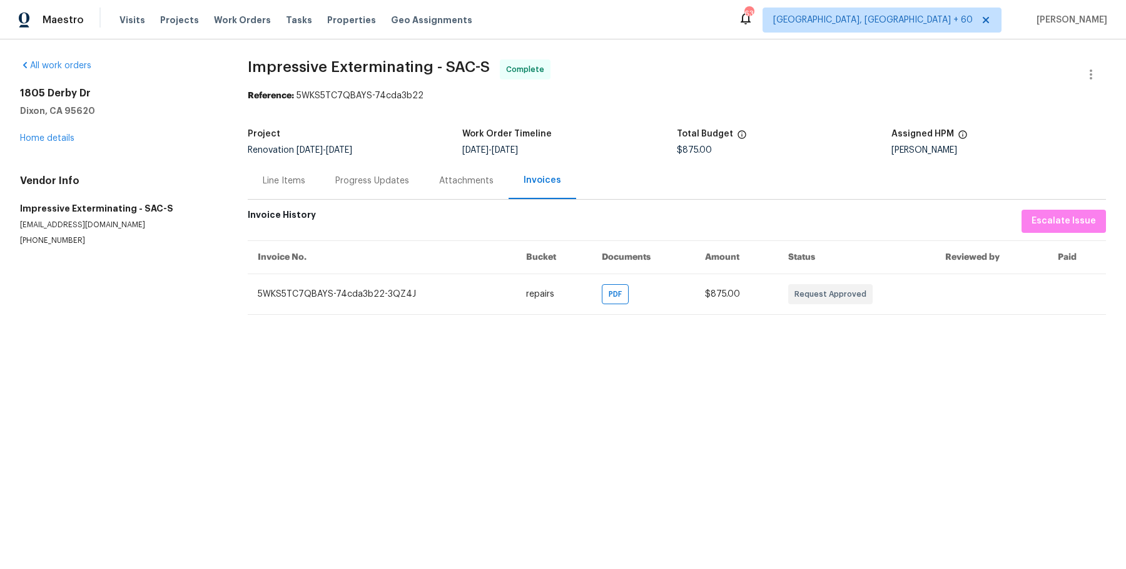
click at [298, 178] on div "Line Items" at bounding box center [284, 181] width 43 height 13
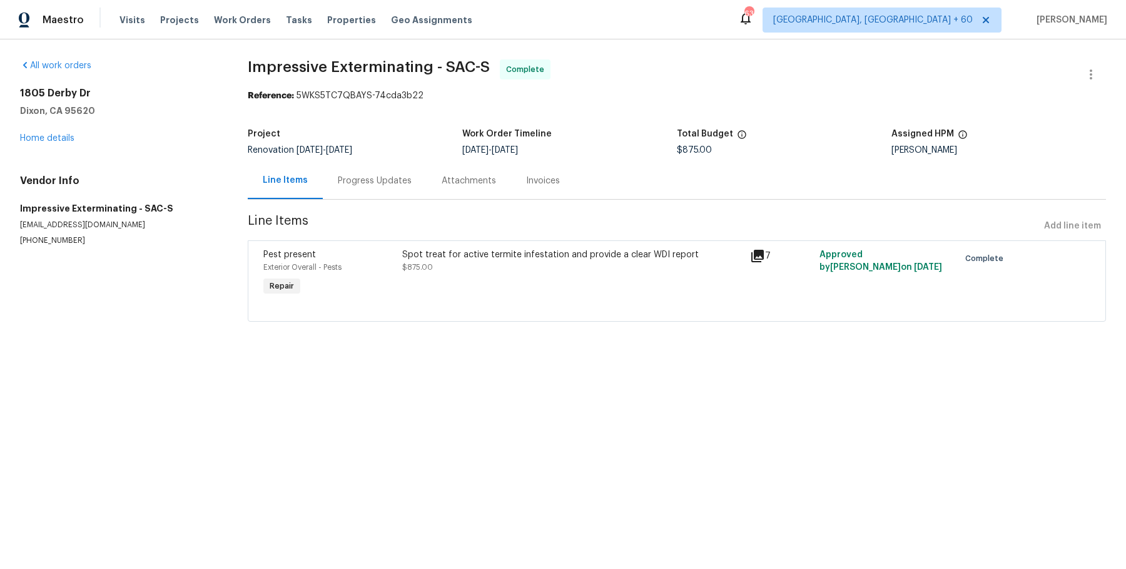
click at [410, 255] on div "Spot treat for active termite infestation and provide a clear WDI report" at bounding box center [572, 254] width 340 height 13
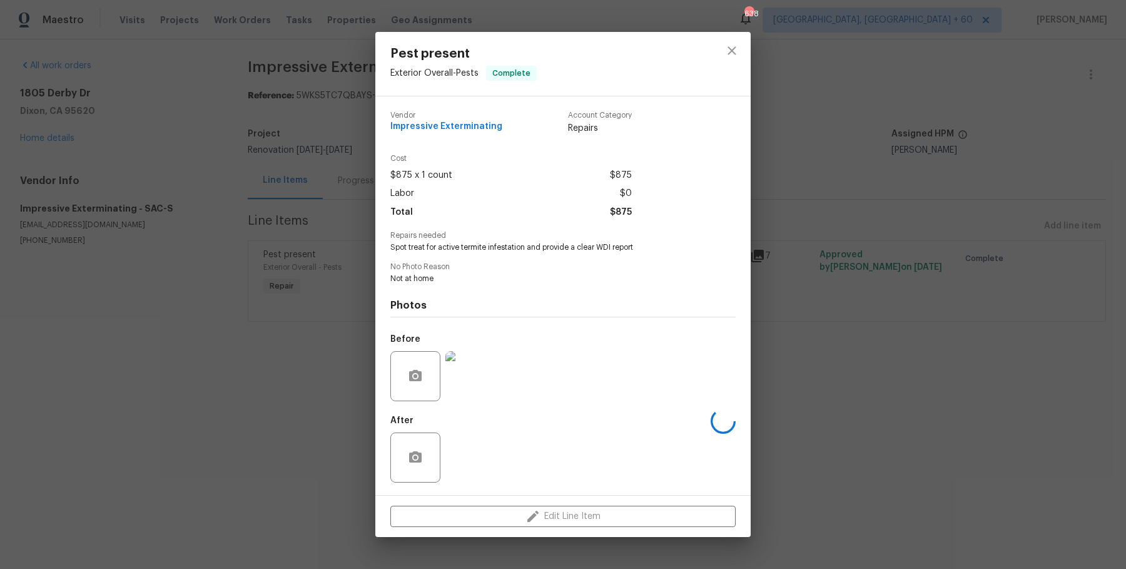
click at [424, 253] on div "Vendor Impressive Exterminating Account Category Repairs Cost $875 x 1 count $8…" at bounding box center [562, 295] width 345 height 389
copy span "Spot treat for active termite infestation and provide a clear WDI report"
click at [292, 184] on div "Pest present Exterior Overall - Pests Complete Vendor Impressive Exterminating …" at bounding box center [563, 284] width 1126 height 569
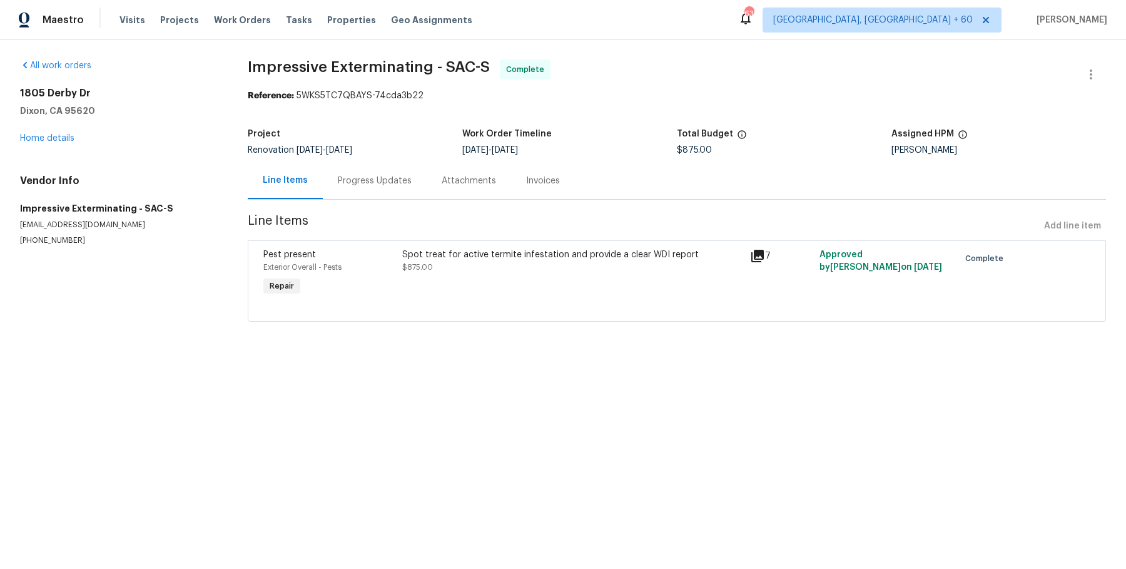
click at [283, 67] on span "Impressive Exterminating - SAC-S" at bounding box center [369, 66] width 242 height 15
copy span "Impressive Exterminating - SAC-S"
click at [138, 164] on div "All work orders 1805 Derby Dr Dixon, CA 95620 Home details Vendor Info Impressi…" at bounding box center [119, 152] width 198 height 186
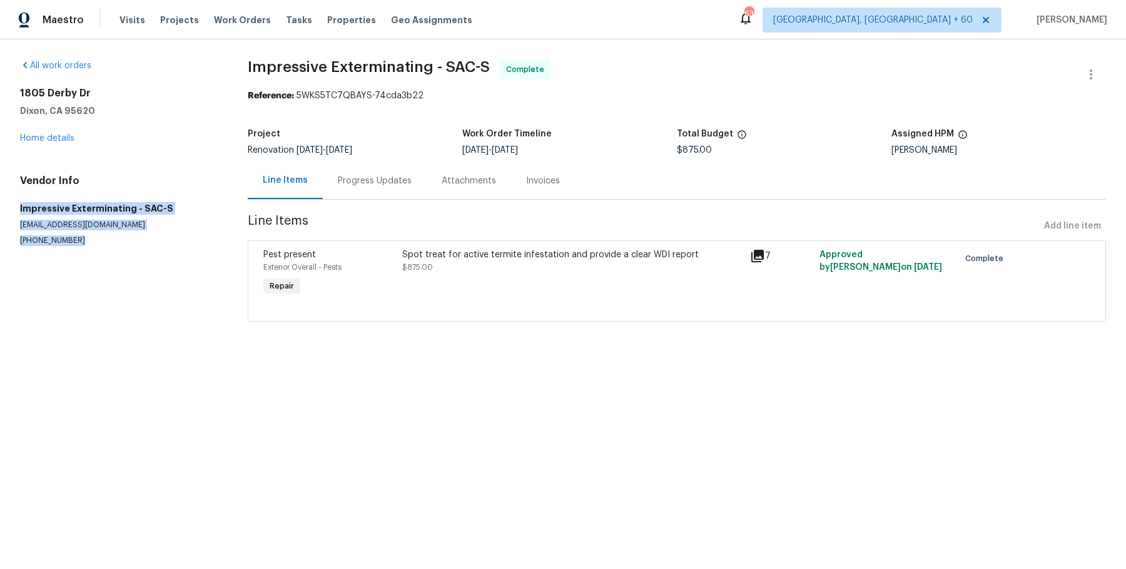
drag, startPoint x: 15, startPoint y: 205, endPoint x: 76, endPoint y: 253, distance: 77.5
click at [76, 253] on div "All work orders 1805 Derby Dr Dixon, CA 95620 Home details Vendor Info Impressi…" at bounding box center [563, 197] width 1126 height 317
copy div "Impressive Exterminating - SAC-S impressivealonso@gmail.com (909) 568-4314"
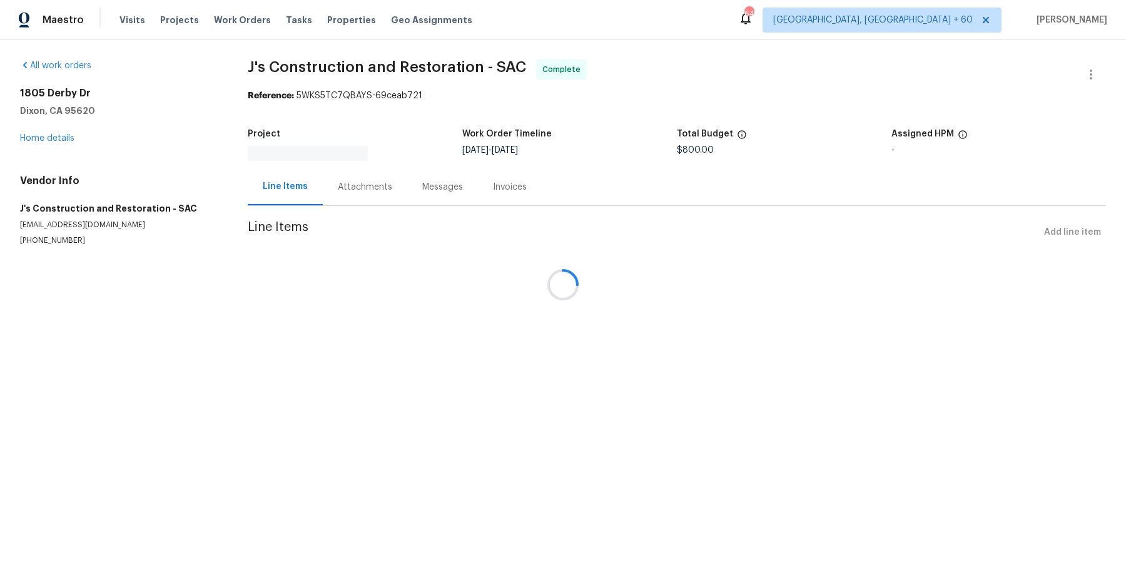
click at [362, 63] on div at bounding box center [563, 284] width 1126 height 569
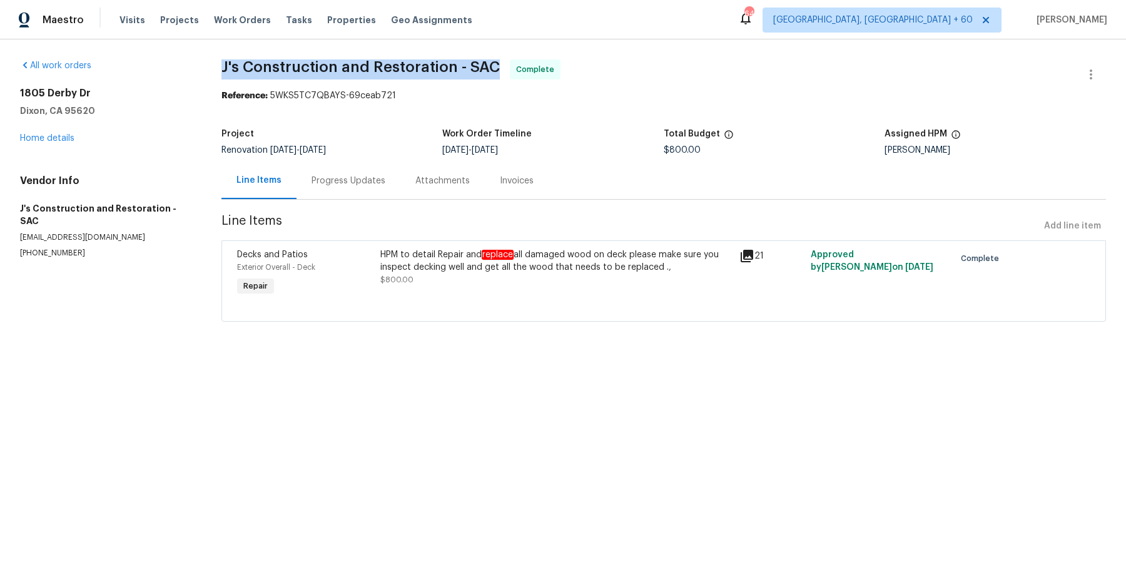
click at [362, 63] on span "J's Construction and Restoration - SAC" at bounding box center [360, 66] width 278 height 15
copy span "J's Construction and Restoration - SAC"
click at [125, 151] on div "All work orders 1805 Derby Dr Dixon, CA 95620 Home details Vendor Info J's Cons…" at bounding box center [105, 158] width 171 height 199
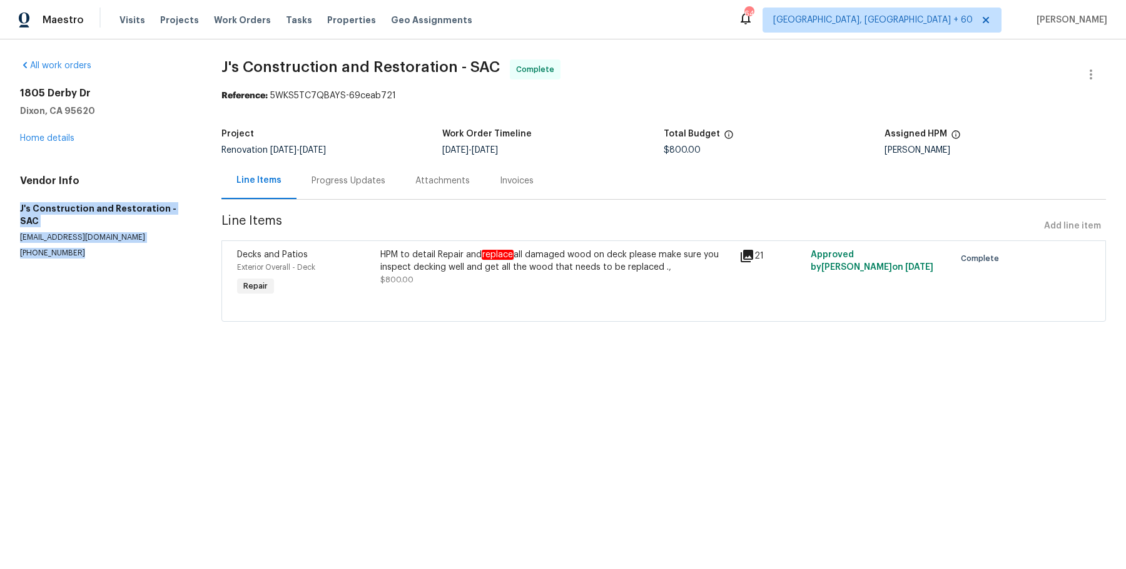
drag, startPoint x: 18, startPoint y: 208, endPoint x: 136, endPoint y: 268, distance: 132.9
click at [136, 268] on div "All work orders 1805 Derby Dr Dixon, CA 95620 Home details Vendor Info J's Cons…" at bounding box center [563, 197] width 1126 height 317
copy div "J's Construction and Restoration - SAC garza_developments@yahoo.com (916) 848-9…"
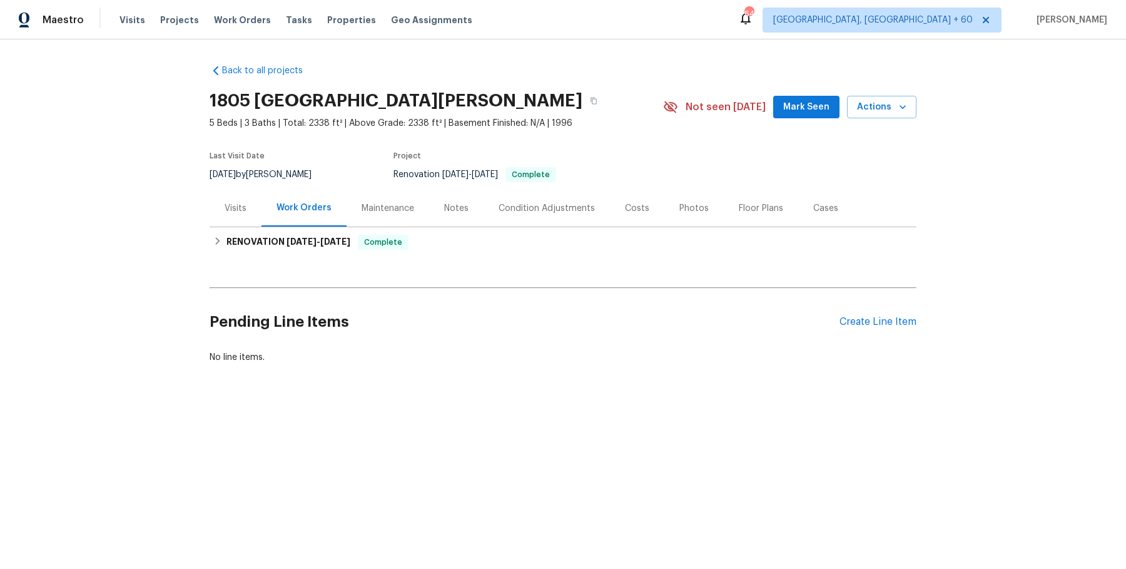
click at [240, 191] on div "Visits" at bounding box center [236, 208] width 52 height 37
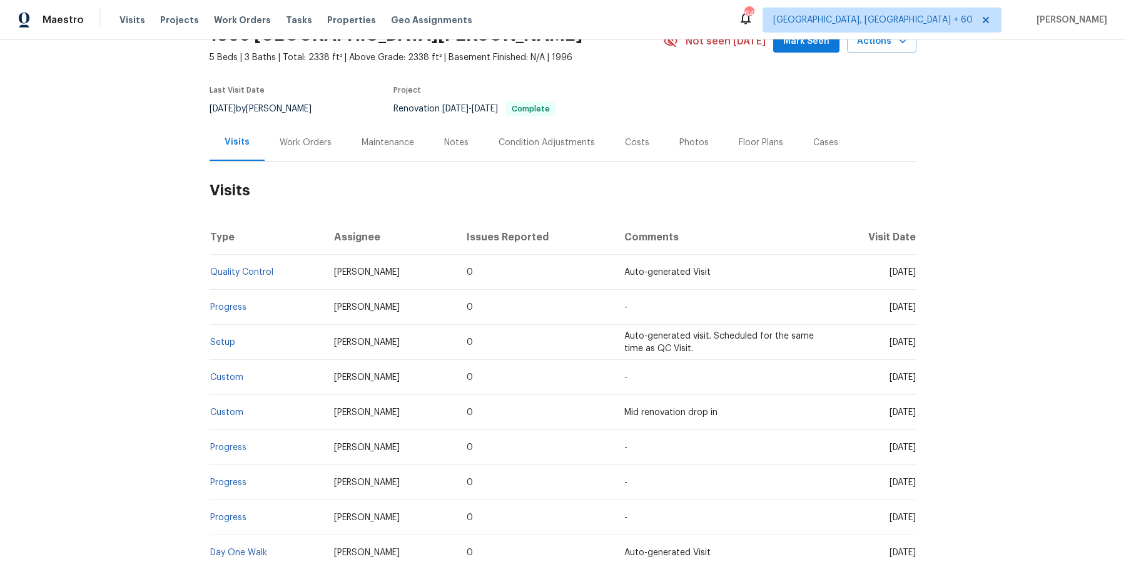
scroll to position [69, 0]
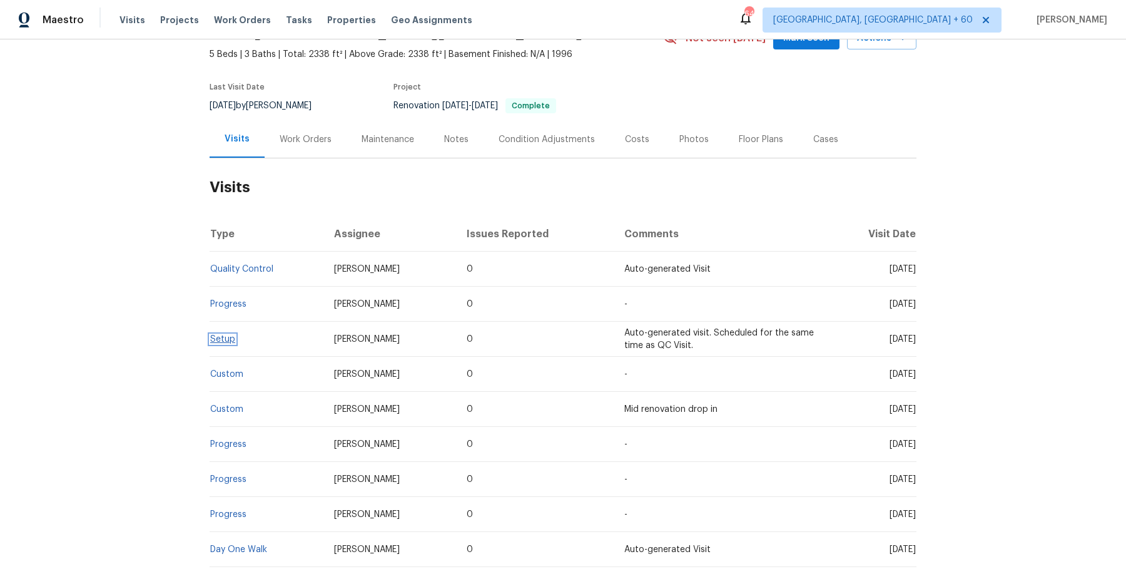
click at [232, 335] on link "Setup" at bounding box center [222, 339] width 25 height 9
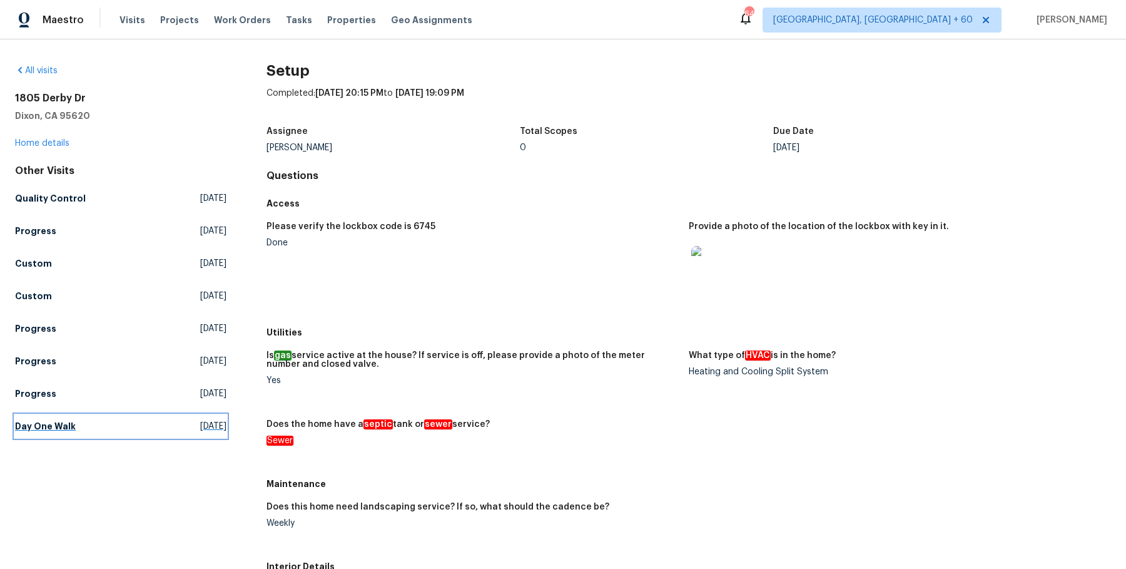
click at [54, 423] on h5 "Day One Walk" at bounding box center [45, 426] width 61 height 13
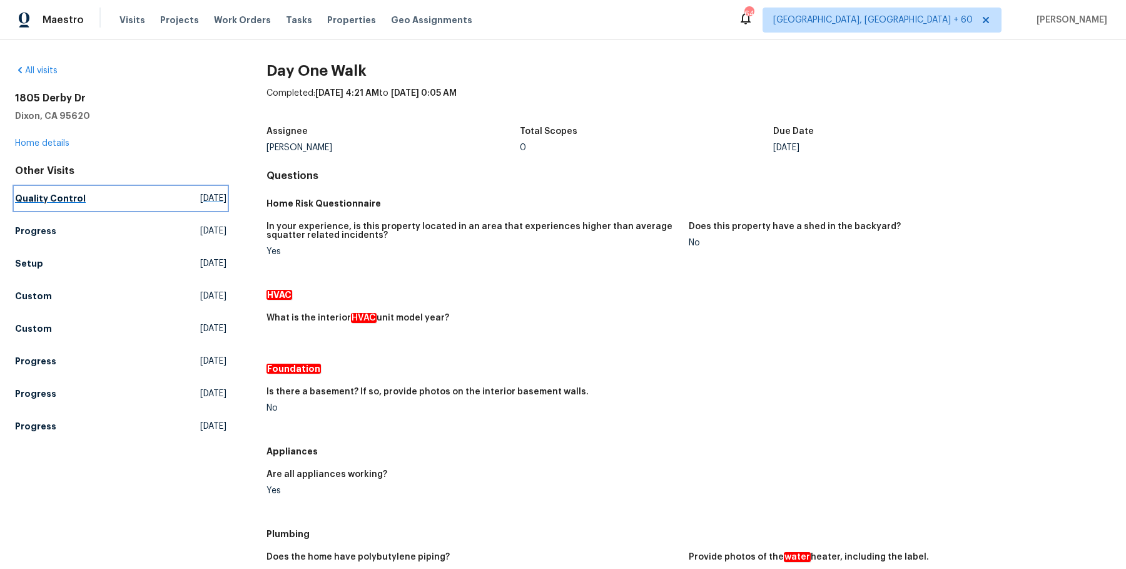
click at [81, 191] on link "Quality Control [DATE]" at bounding box center [120, 198] width 211 height 23
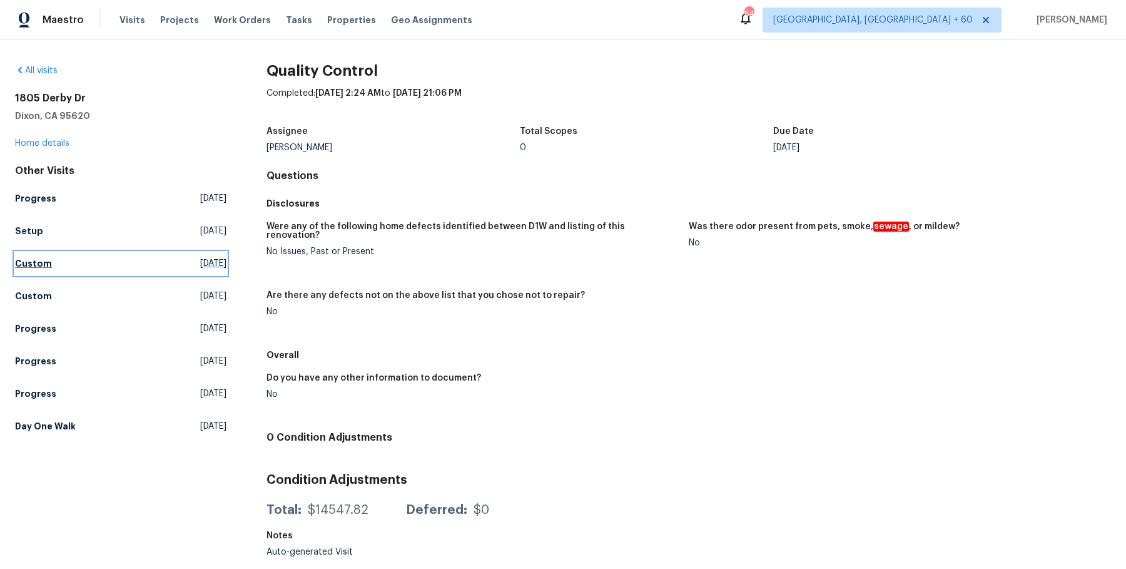
click at [38, 270] on link "Custom [DATE]" at bounding box center [120, 263] width 211 height 23
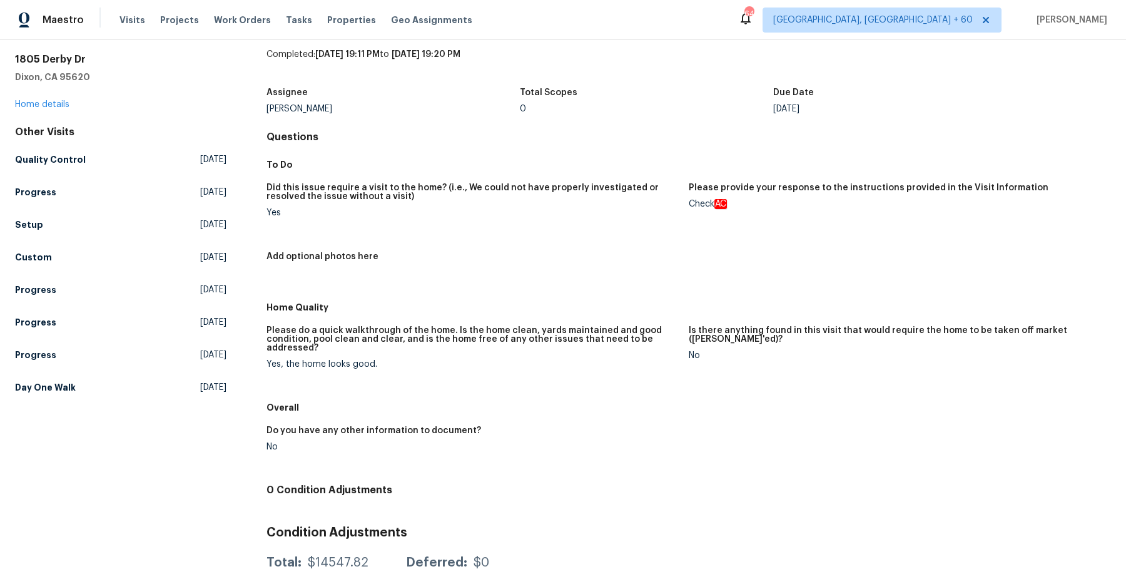
scroll to position [77, 0]
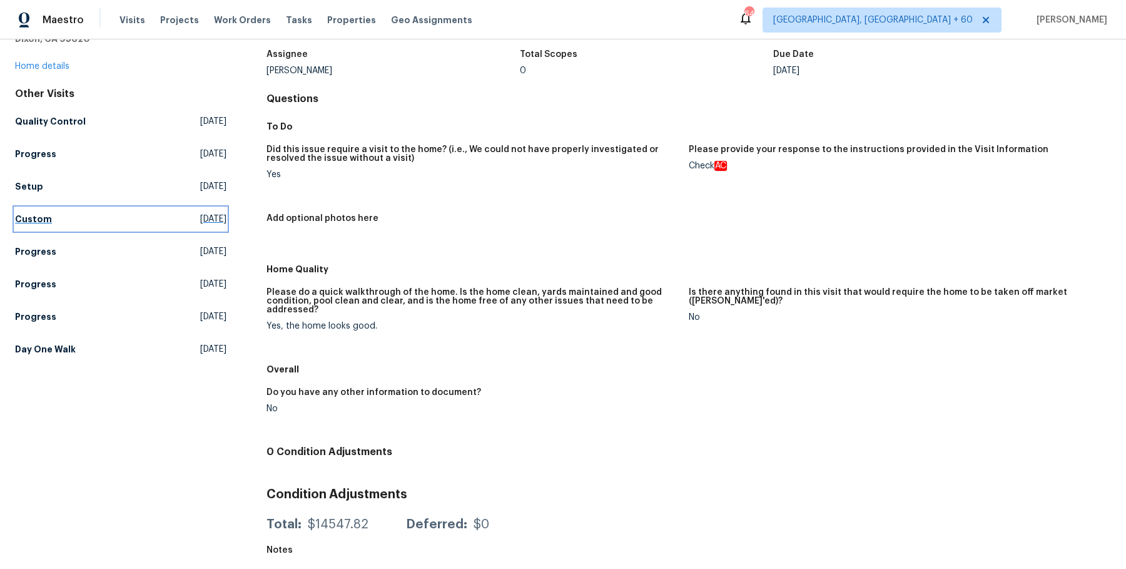
click at [37, 208] on link "Custom [DATE]" at bounding box center [120, 219] width 211 height 23
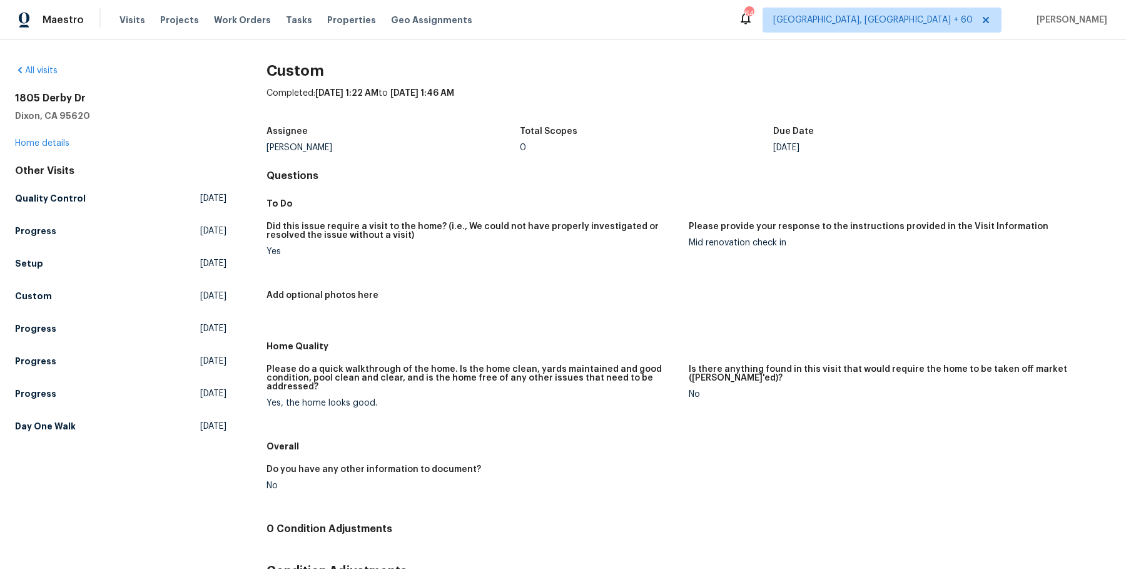
scroll to position [77, 0]
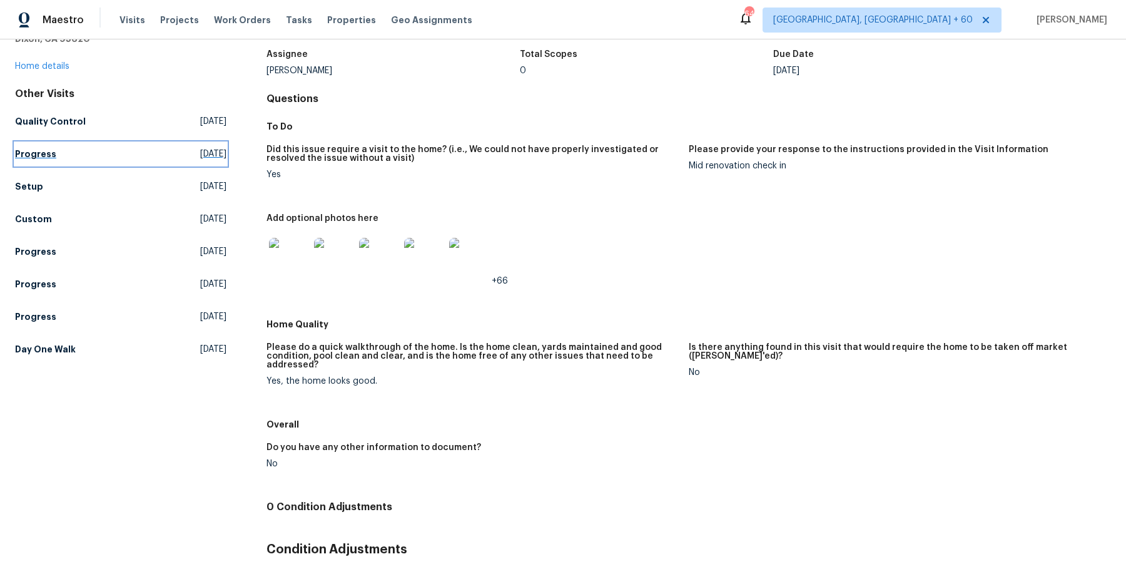
click at [48, 151] on h5 "Progress" at bounding box center [35, 154] width 41 height 13
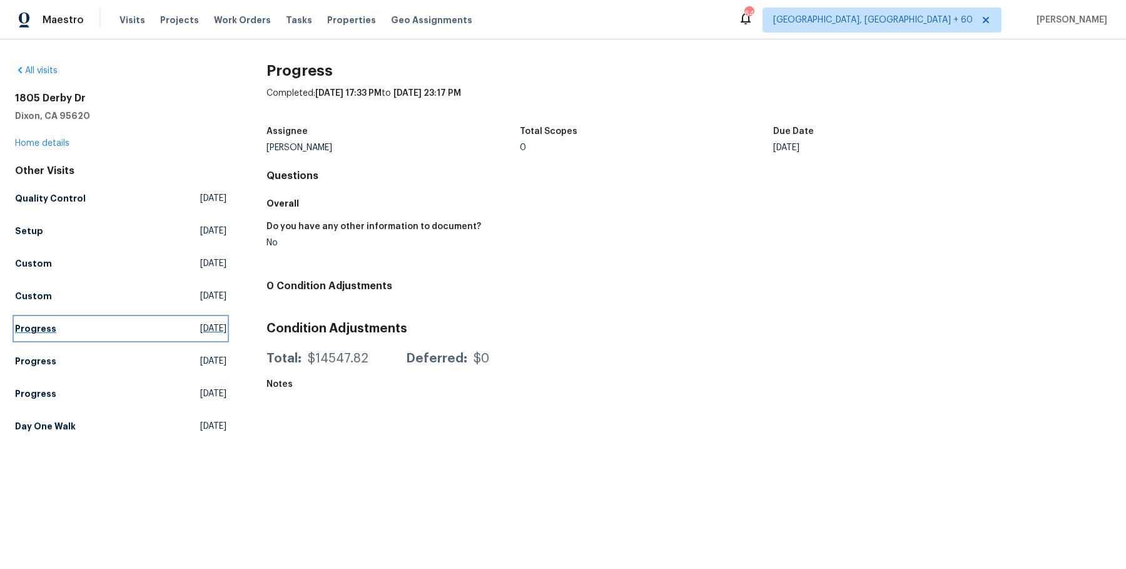
click at [16, 328] on h5 "Progress" at bounding box center [35, 328] width 41 height 13
click at [28, 374] on div "Other Visits Quality Control [DATE] Progress [DATE] Setup [DATE] Custom [DATE] …" at bounding box center [120, 301] width 211 height 273
click at [28, 367] on link "Progress [DATE]" at bounding box center [120, 361] width 211 height 23
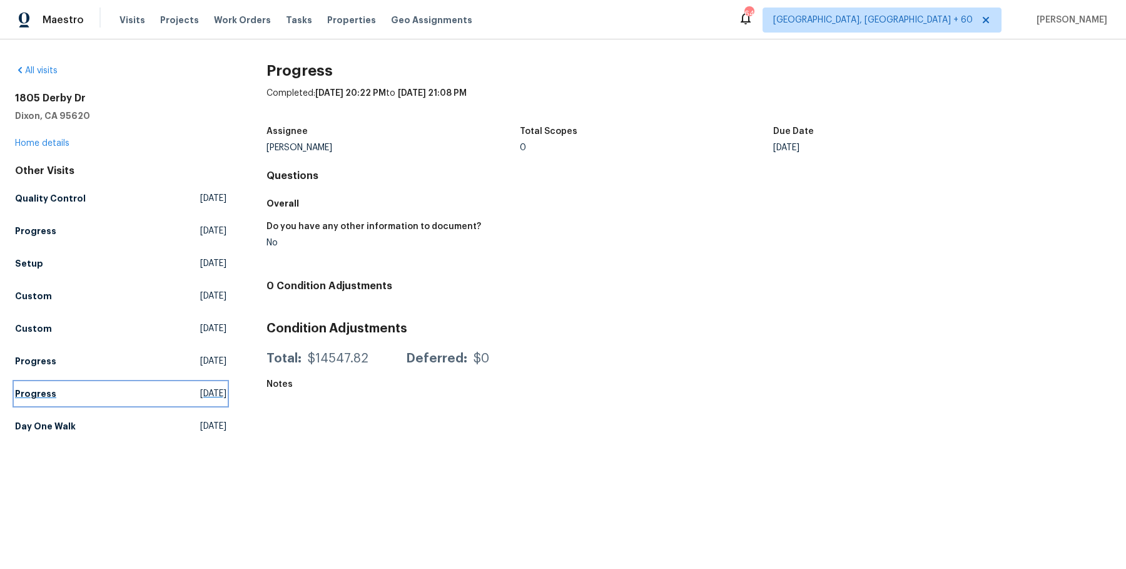
click at [47, 386] on link "Progress [DATE]" at bounding box center [120, 393] width 211 height 23
